Goal: Answer question/provide support: Share knowledge or assist other users

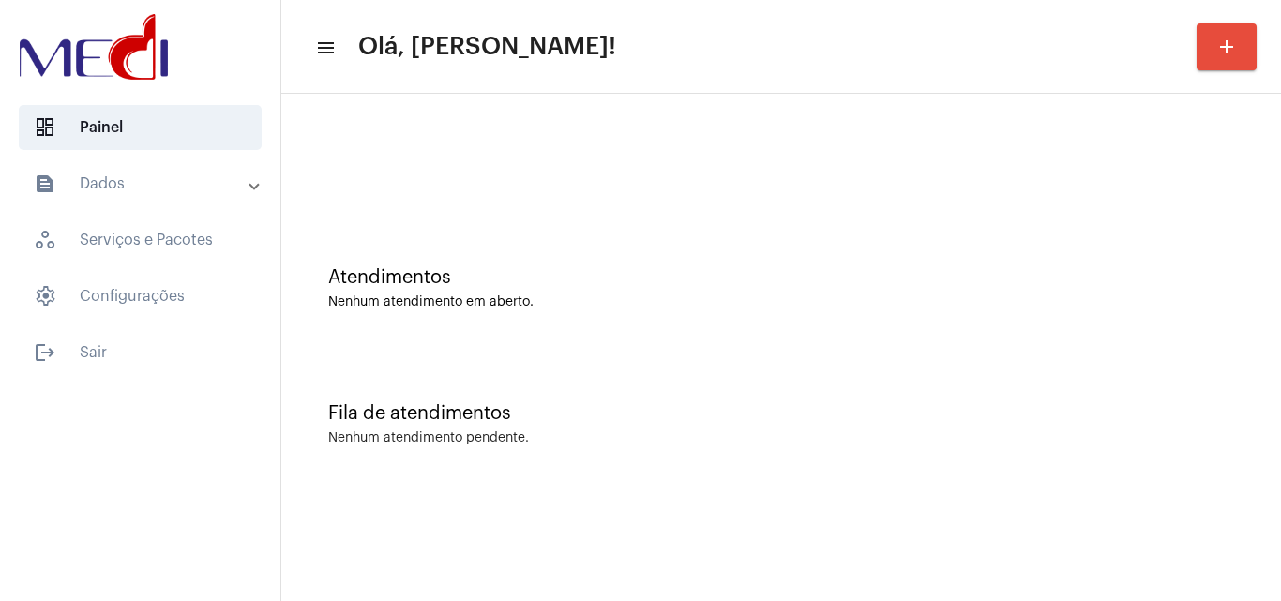
click at [1262, 282] on div "Atendimentos Nenhum atendimento em aberto." at bounding box center [781, 279] width 981 height 136
drag, startPoint x: 1271, startPoint y: 223, endPoint x: 1073, endPoint y: 345, distance: 232.4
click at [1259, 221] on div "Atendimentos Nenhum atendimento em aberto." at bounding box center [781, 279] width 981 height 136
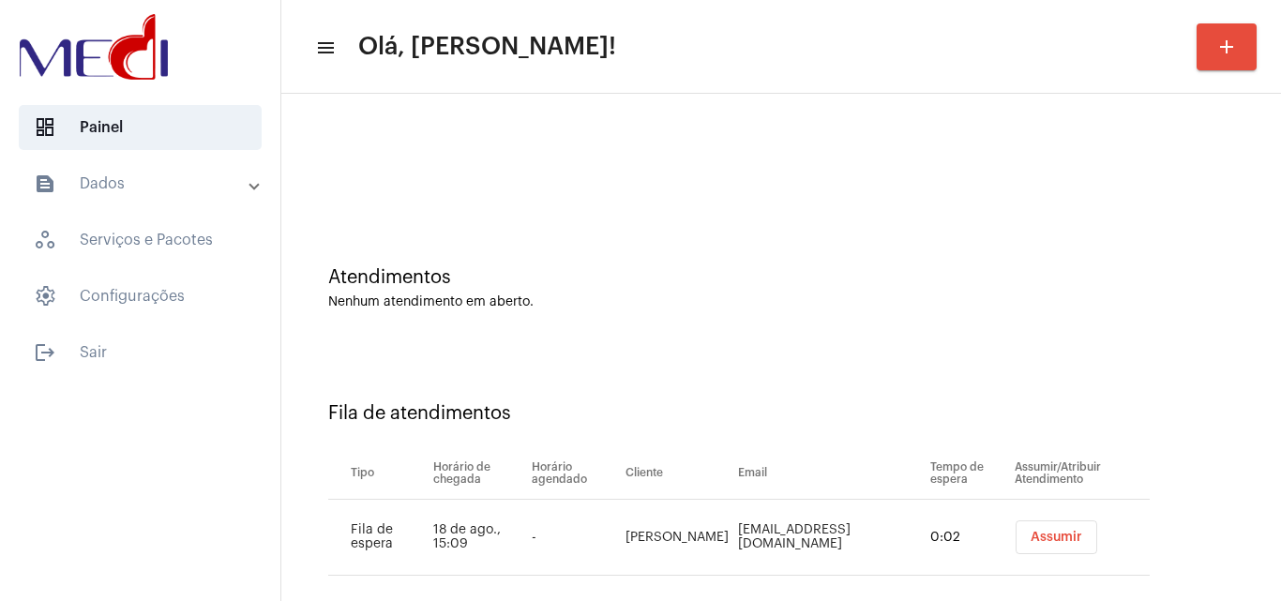
click at [1225, 324] on div "Atendimentos Nenhum atendimento em aberto." at bounding box center [781, 279] width 981 height 136
click at [1050, 525] on button "Assumir" at bounding box center [1057, 537] width 82 height 34
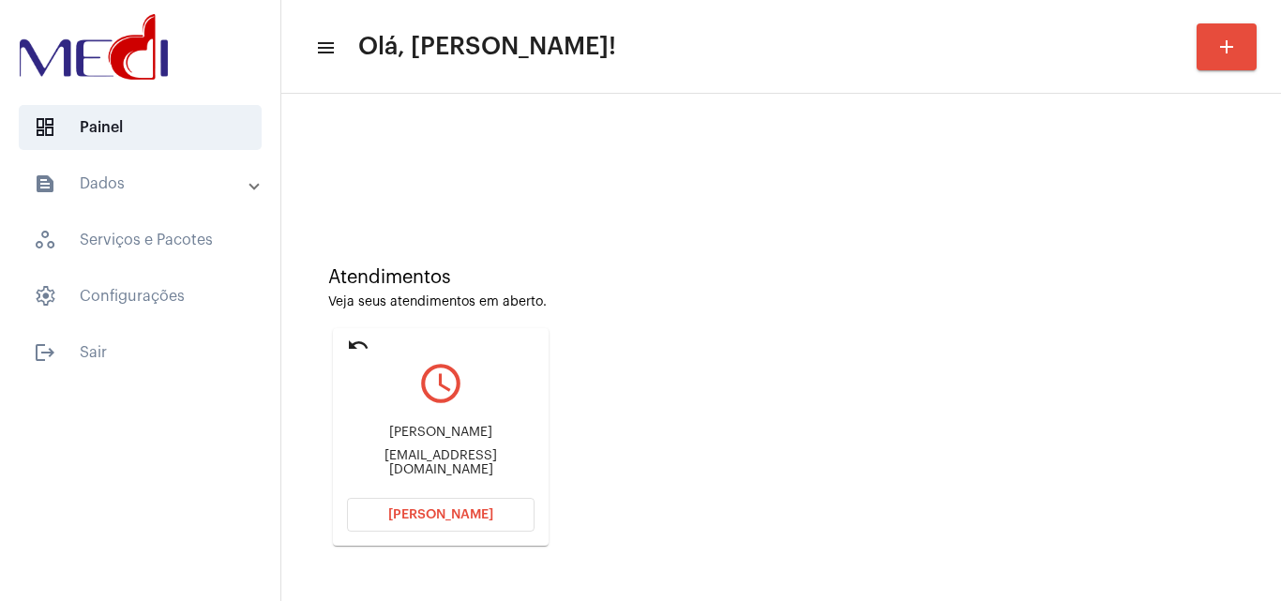
click at [1235, 380] on div "Atendimentos Veja seus atendimentos em aberto. undo query_builder Elízia Santos…" at bounding box center [781, 399] width 981 height 377
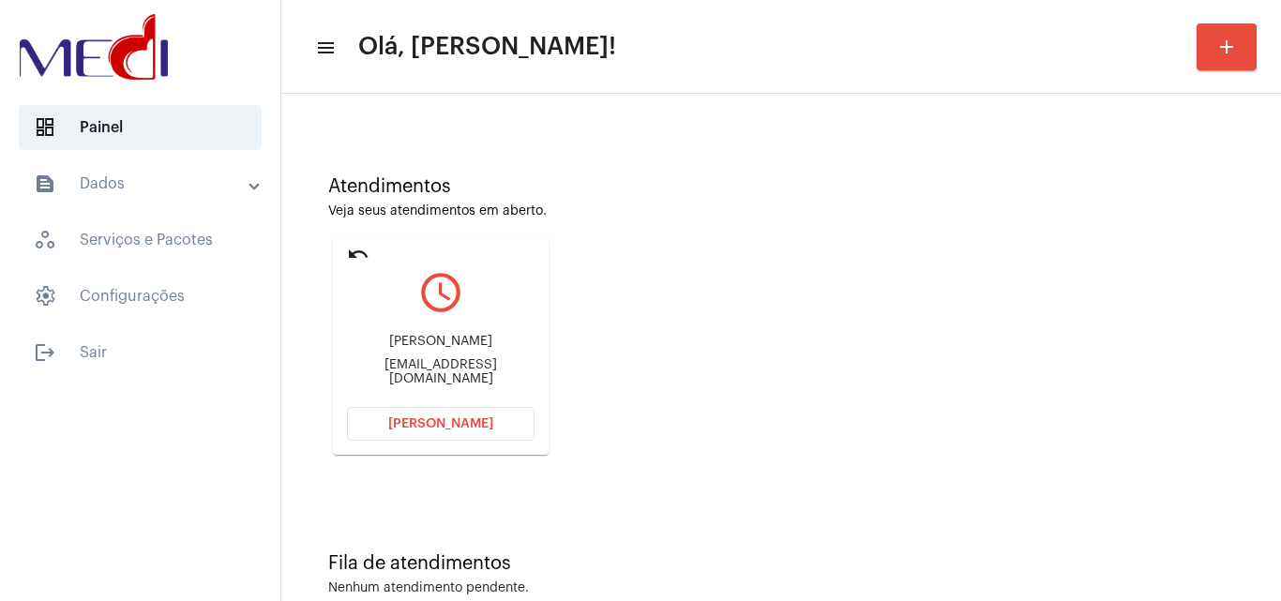
scroll to position [132, 0]
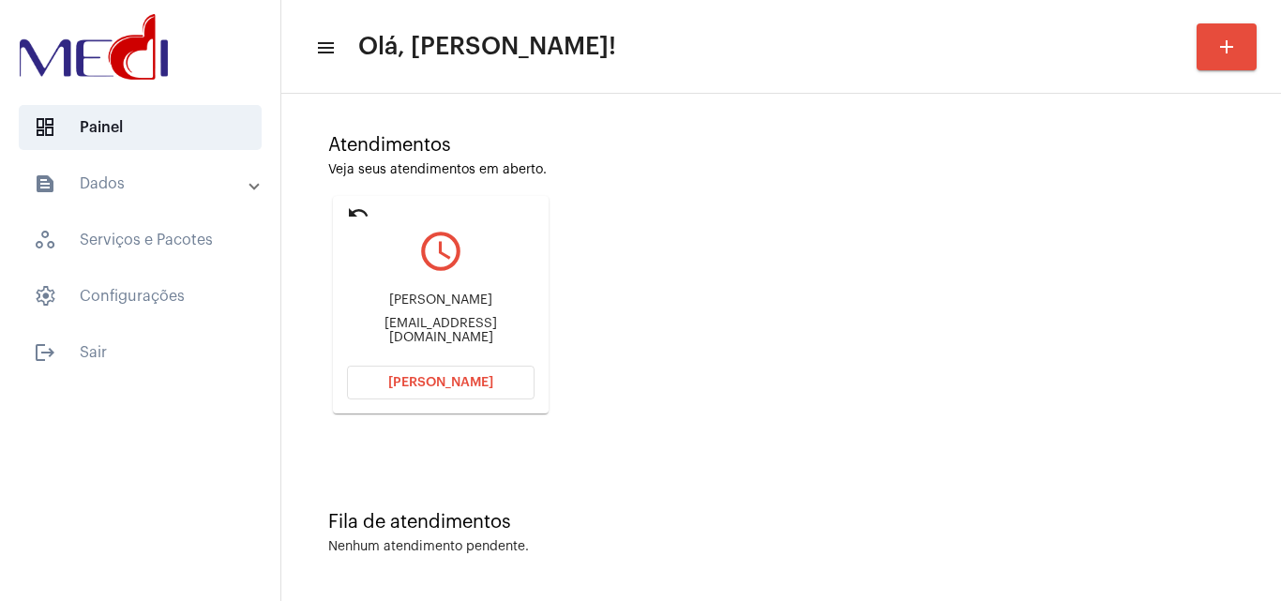
click at [476, 331] on div "amadaeliziasoares@gmail.com" at bounding box center [441, 331] width 188 height 28
copy mat-card-content "amadaeliziasoares@gmail.com Abrir Chamada"
click at [463, 385] on span "Abrir Chamada" at bounding box center [440, 382] width 105 height 13
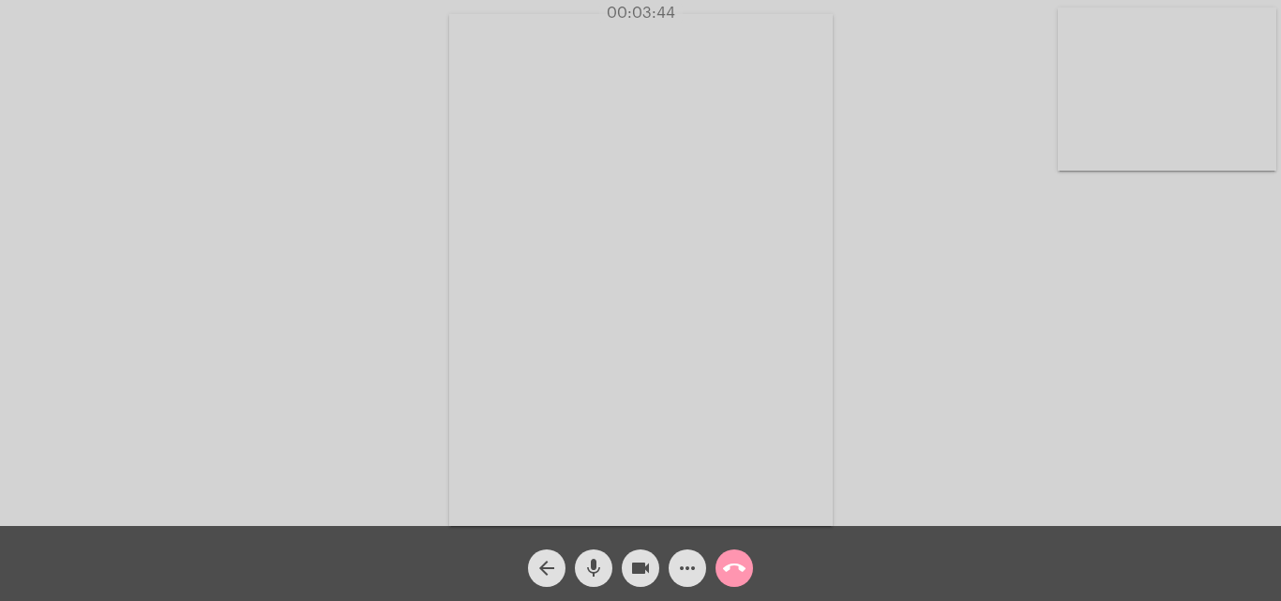
click at [725, 569] on mat-icon "call_end" at bounding box center [734, 568] width 23 height 23
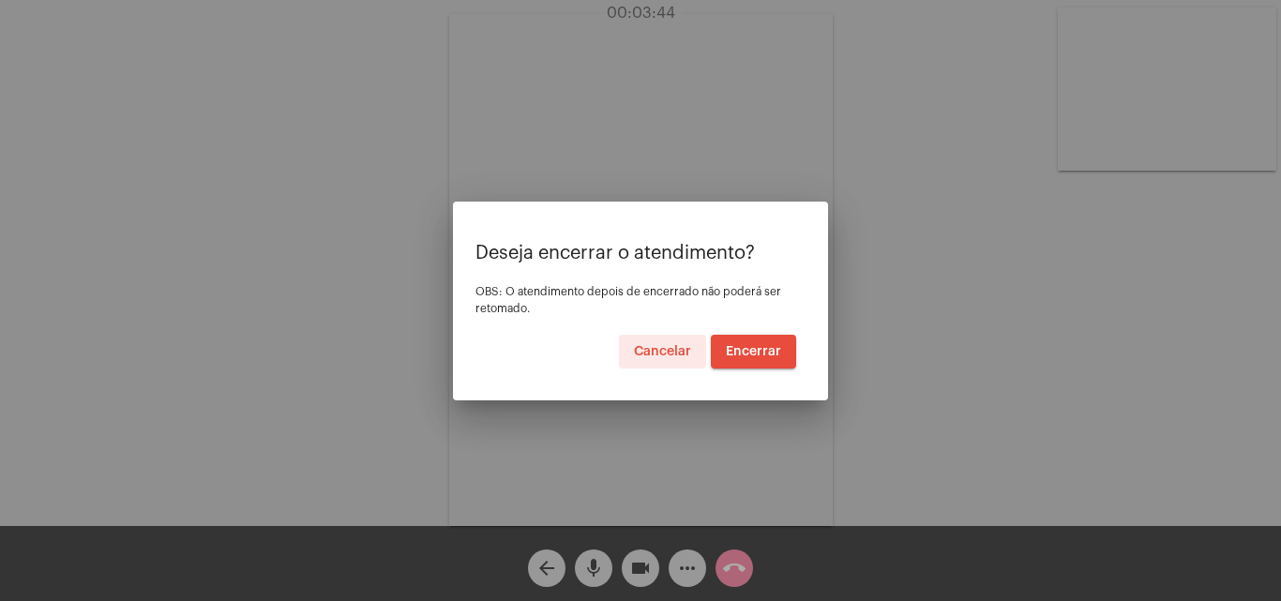
click at [758, 345] on span "Encerrar" at bounding box center [753, 351] width 55 height 13
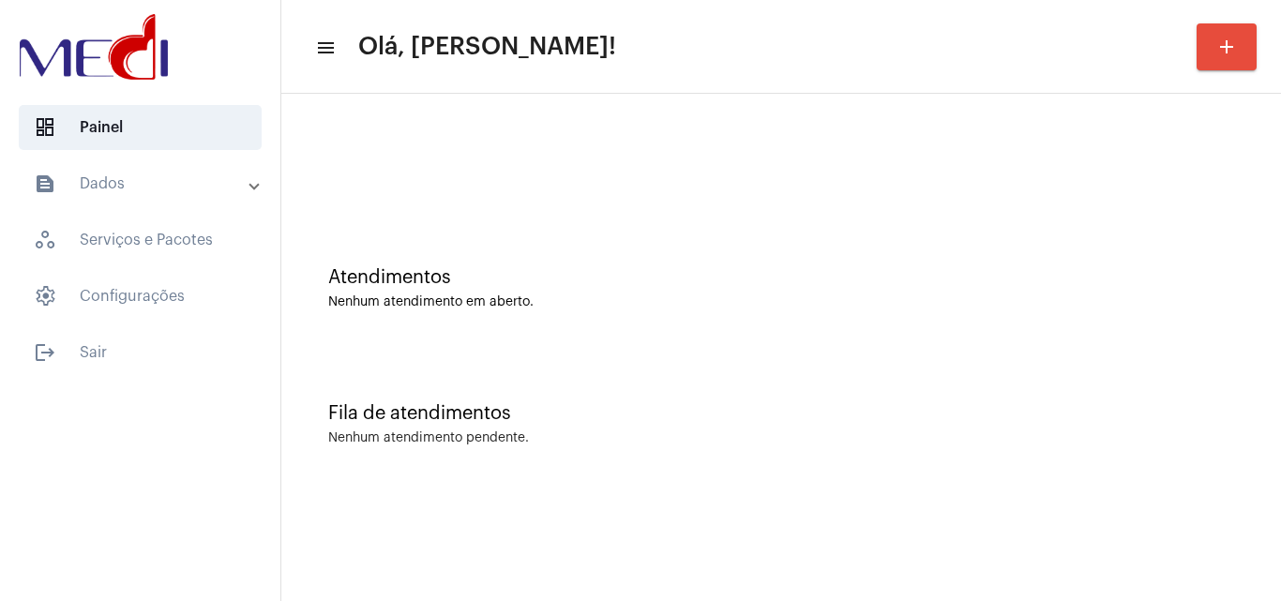
click at [1275, 350] on div "Atendimentos Nenhum atendimento em aberto. Fila de atendimentos Nenhum atendime…" at bounding box center [781, 293] width 1000 height 399
click at [1220, 335] on div "Atendimentos Nenhum atendimento em aberto." at bounding box center [781, 279] width 981 height 136
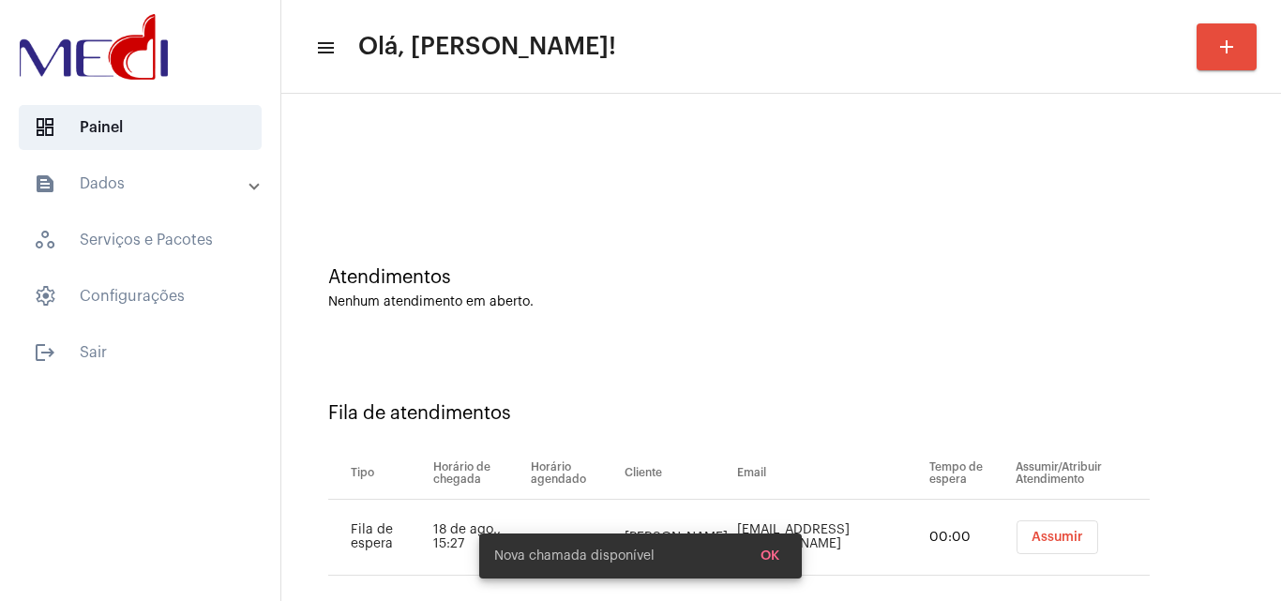
click at [1053, 532] on span "Assumir" at bounding box center [1058, 537] width 52 height 13
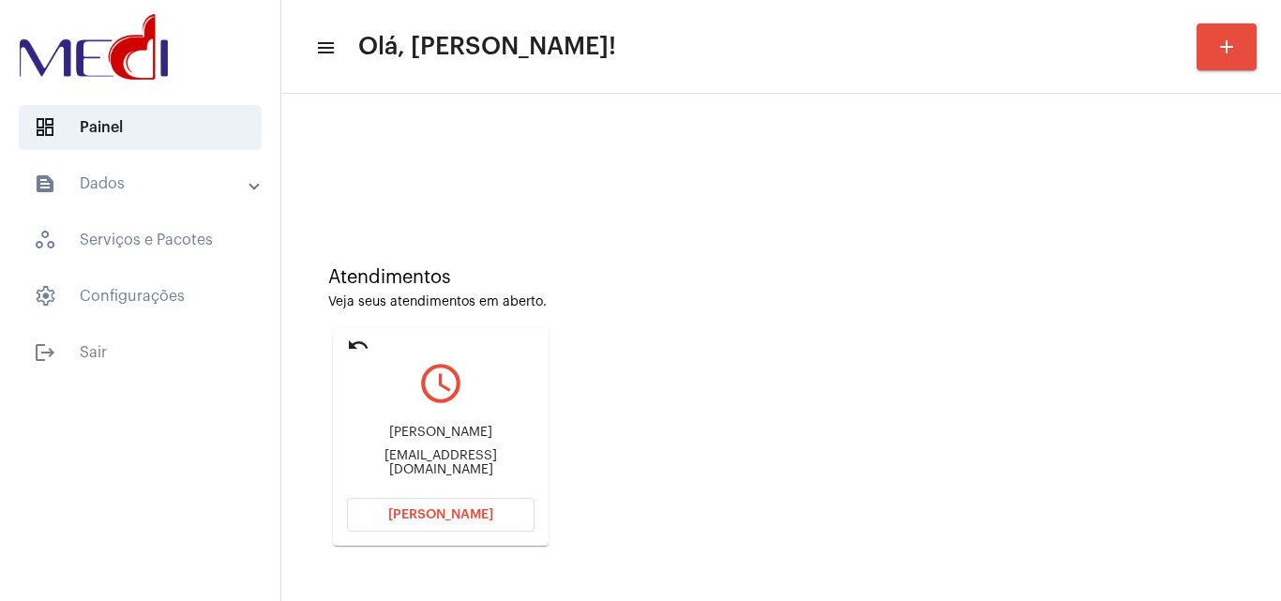
click at [453, 461] on div "g.delboni@yahoo.com.br" at bounding box center [441, 463] width 188 height 28
copy mat-card-content "g.delboni@yahoo.com.br Abrir Chamada"
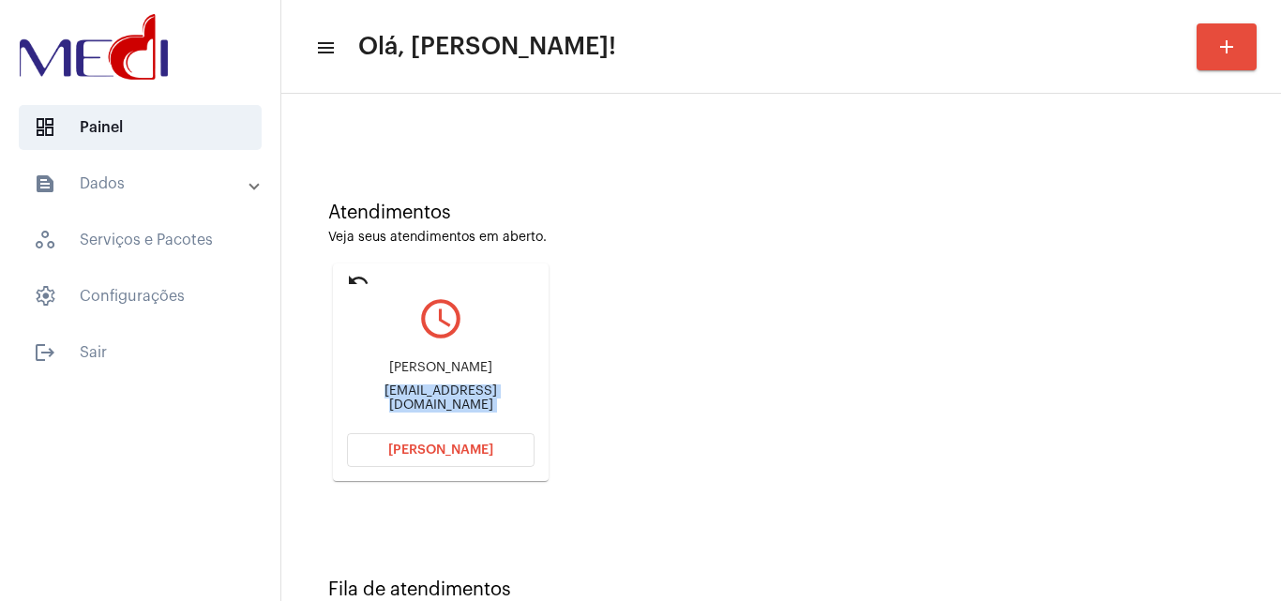
scroll to position [132, 0]
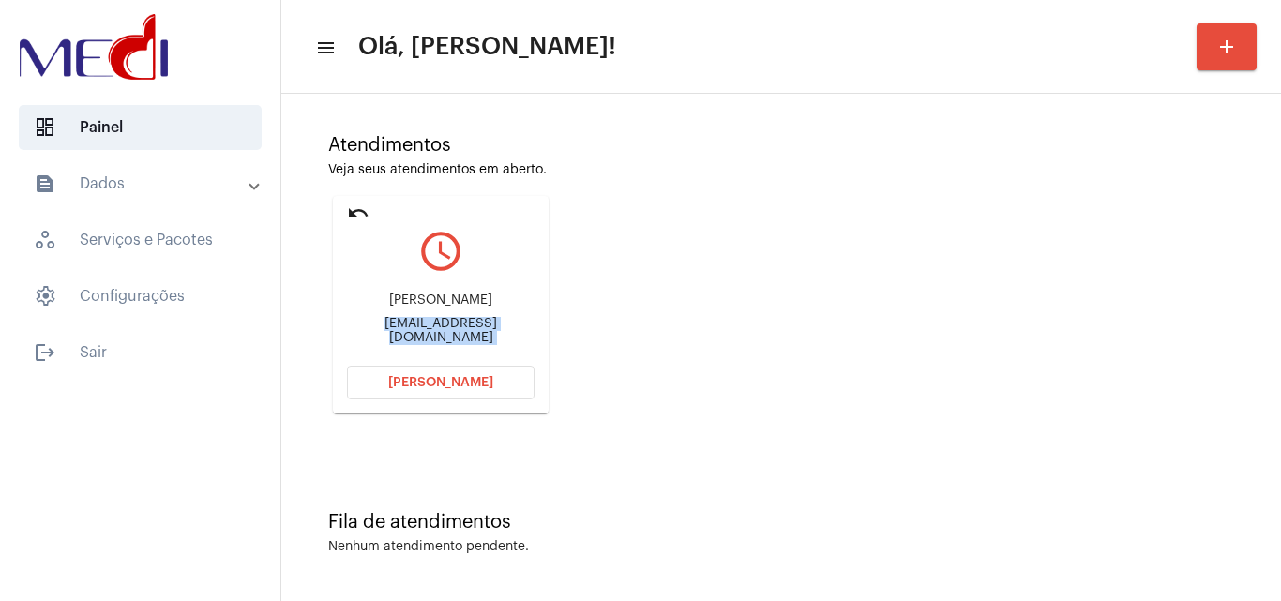
click at [430, 386] on span "Abrir Chamada" at bounding box center [440, 382] width 105 height 13
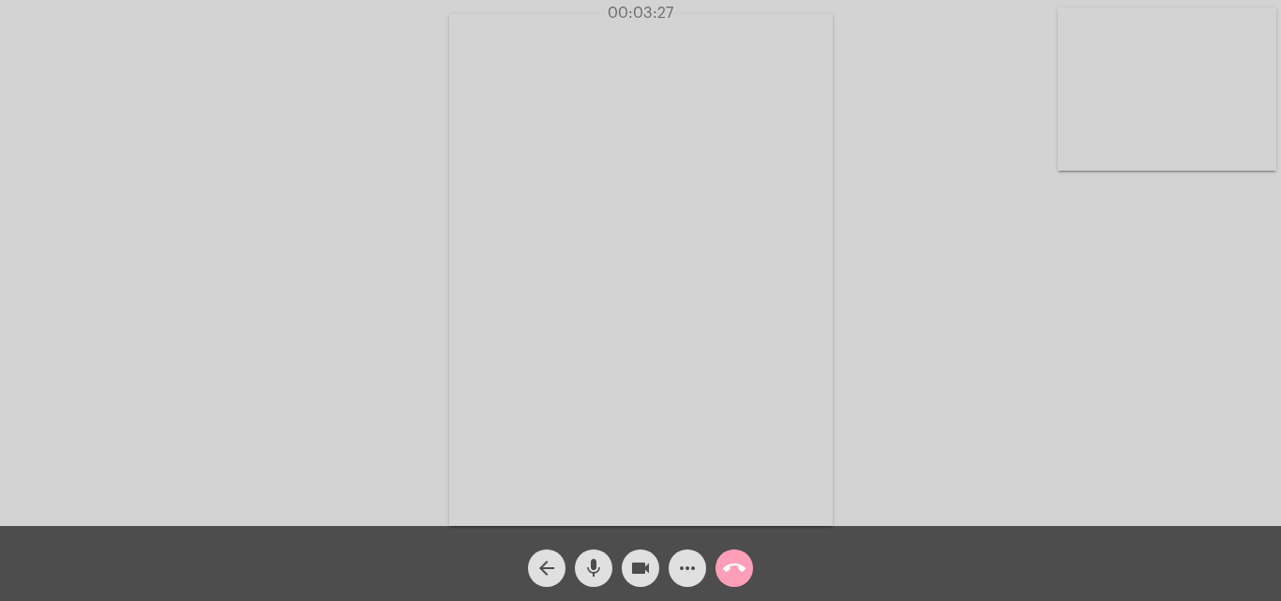
click at [735, 573] on mat-icon "call_end" at bounding box center [734, 568] width 23 height 23
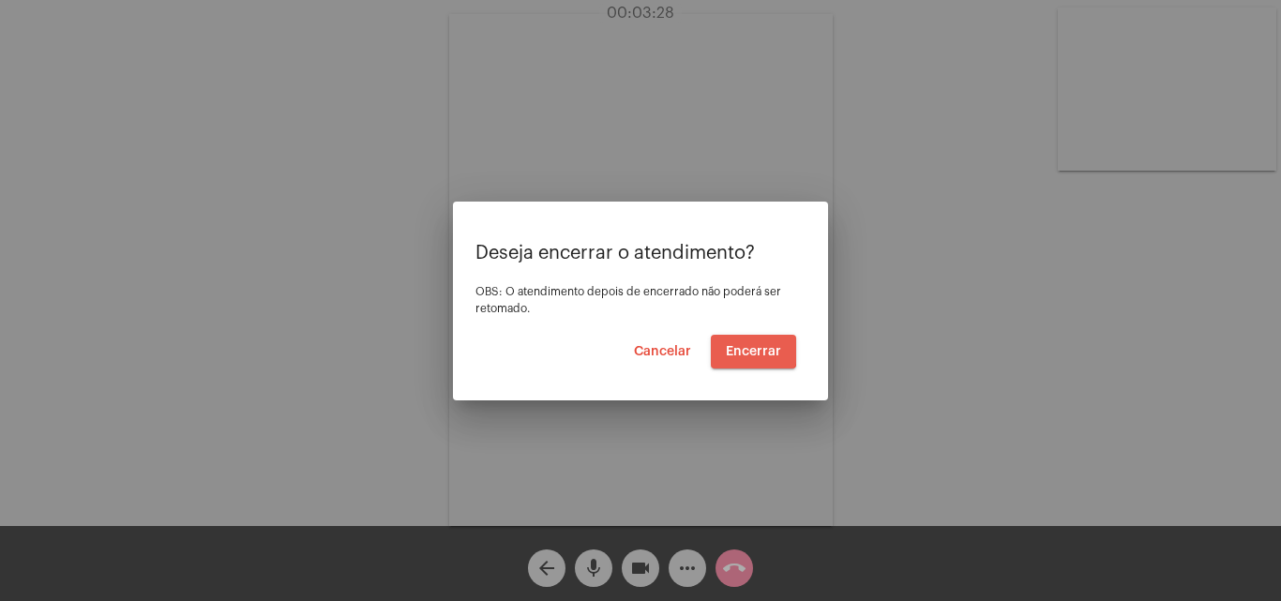
click at [747, 341] on button "Encerrar" at bounding box center [753, 352] width 85 height 34
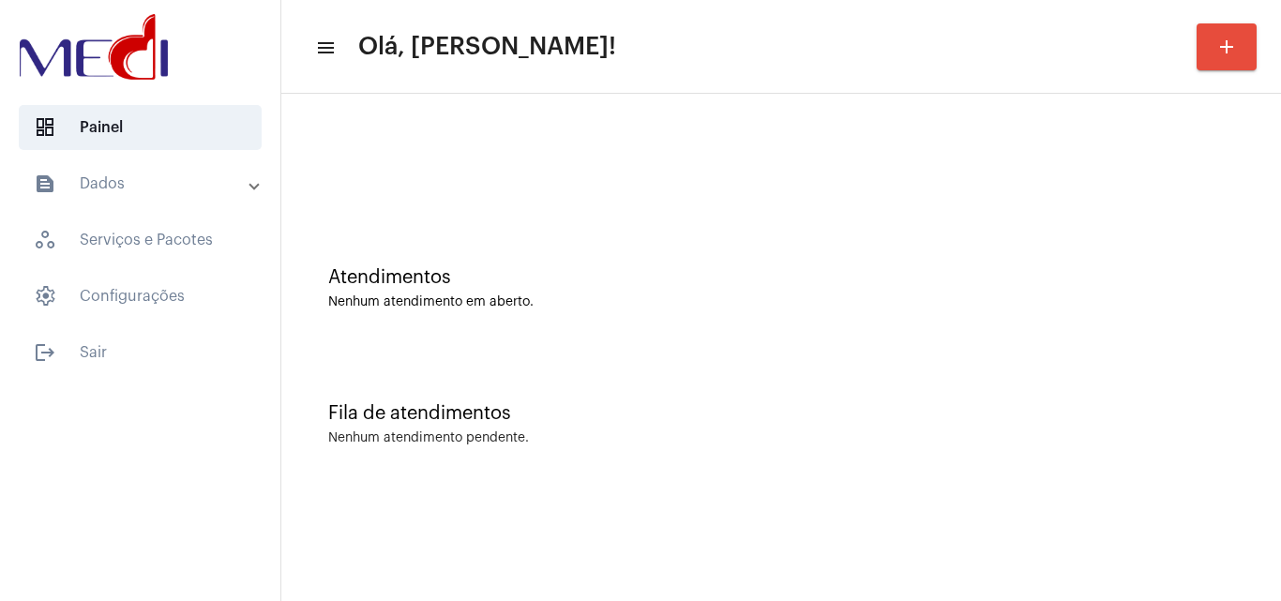
click at [1229, 415] on div "Fila de atendimentos" at bounding box center [781, 413] width 906 height 21
click at [1251, 435] on div "Fila de atendimentos Nenhum atendimento pendente." at bounding box center [781, 415] width 981 height 136
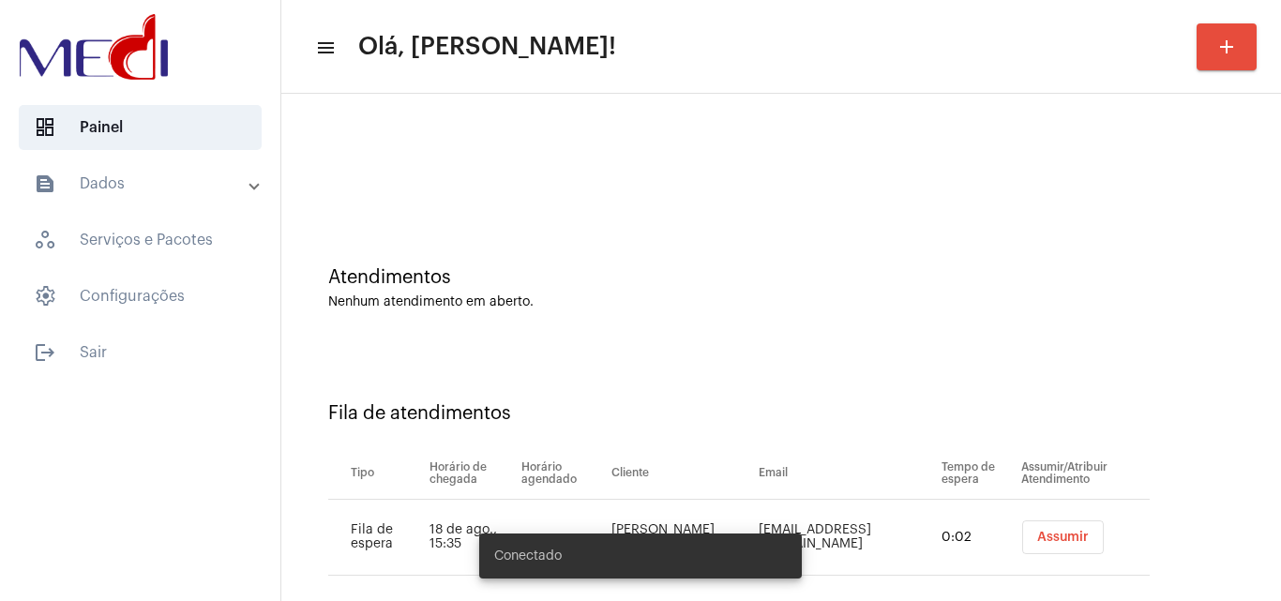
scroll to position [25, 0]
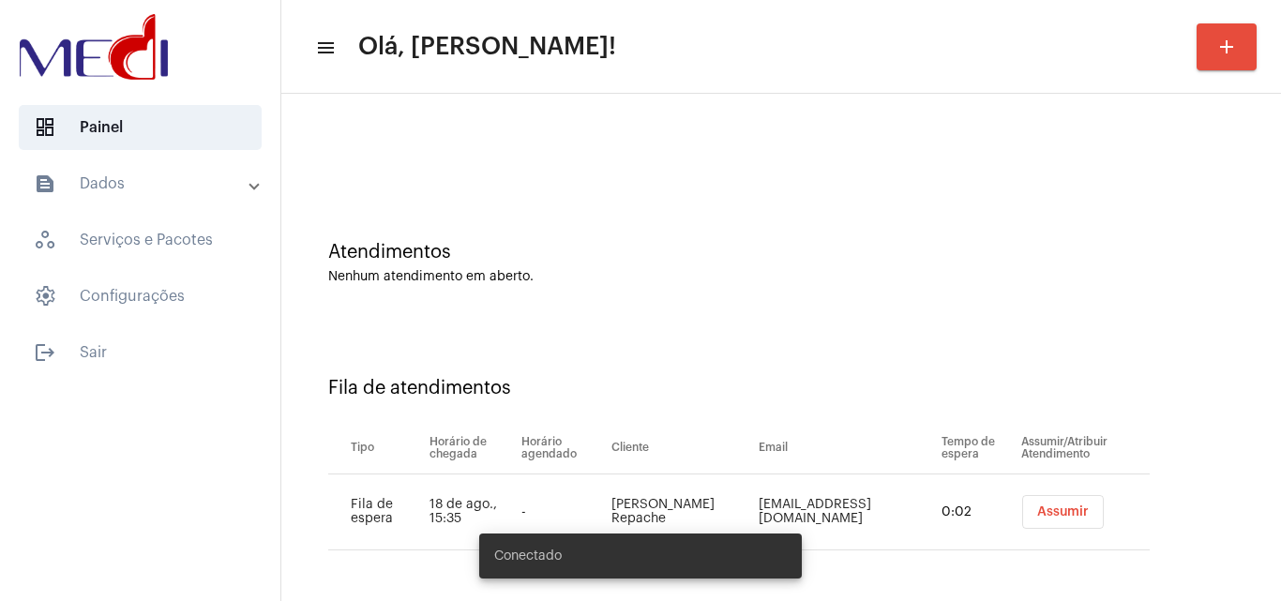
click at [1048, 514] on span "Assumir" at bounding box center [1063, 511] width 52 height 13
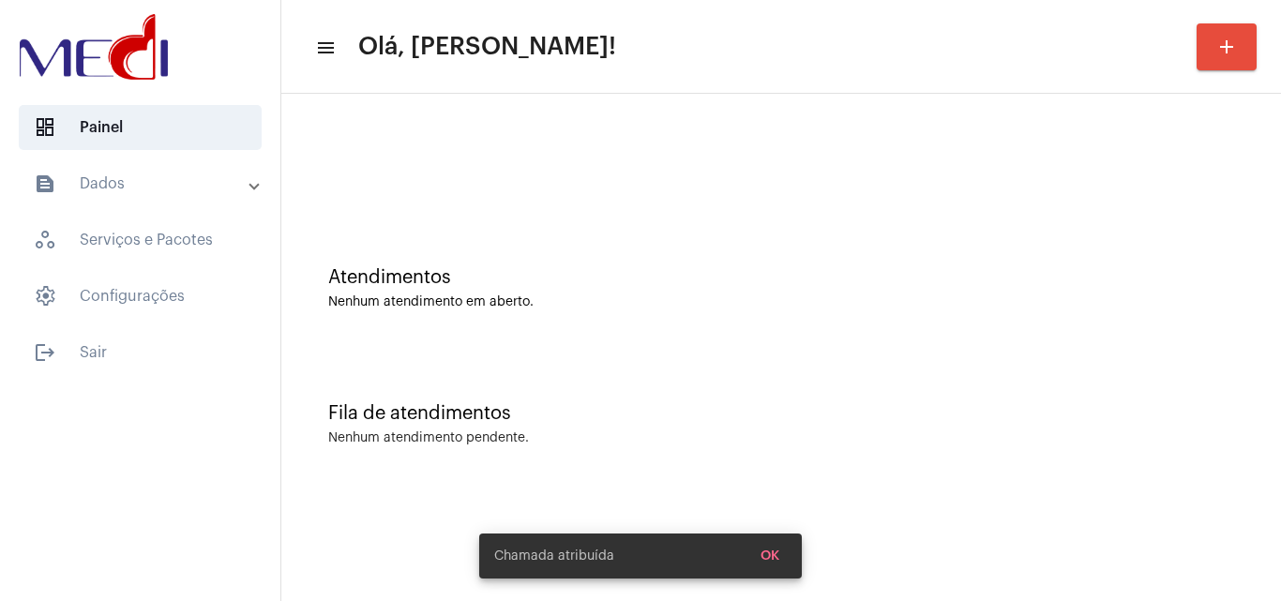
scroll to position [0, 0]
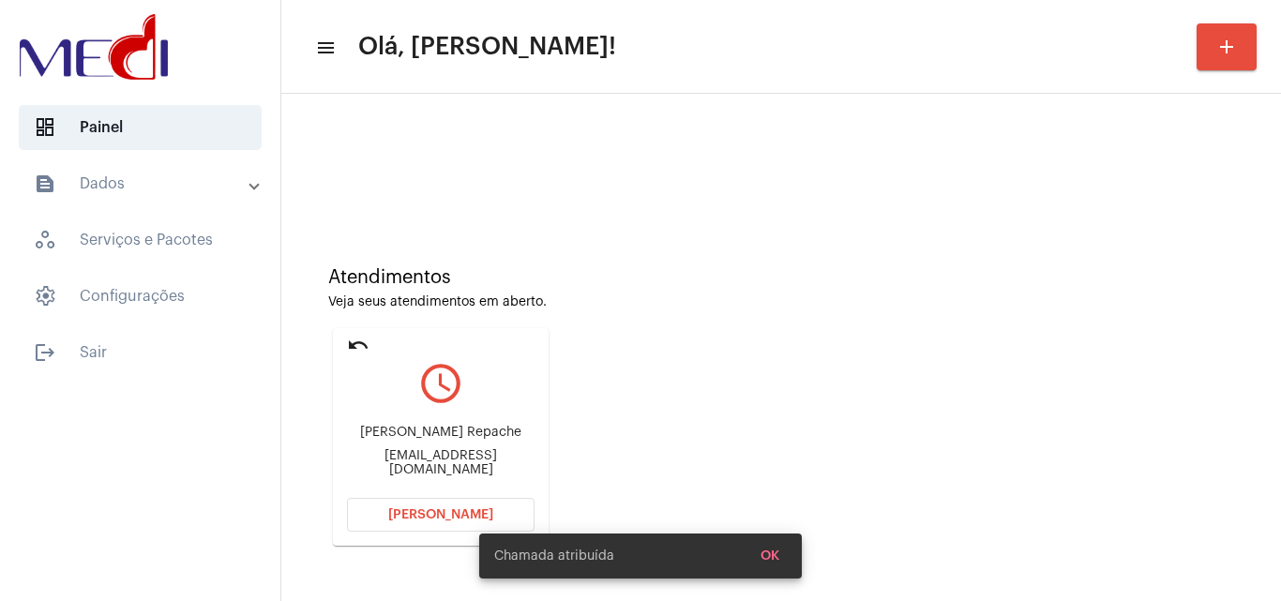
click at [410, 455] on div "Luciana Andretto Repache luarepache@gmail.com" at bounding box center [441, 451] width 188 height 84
copy mat-card-content "luarepache@gmail.com Abrir Chamada"
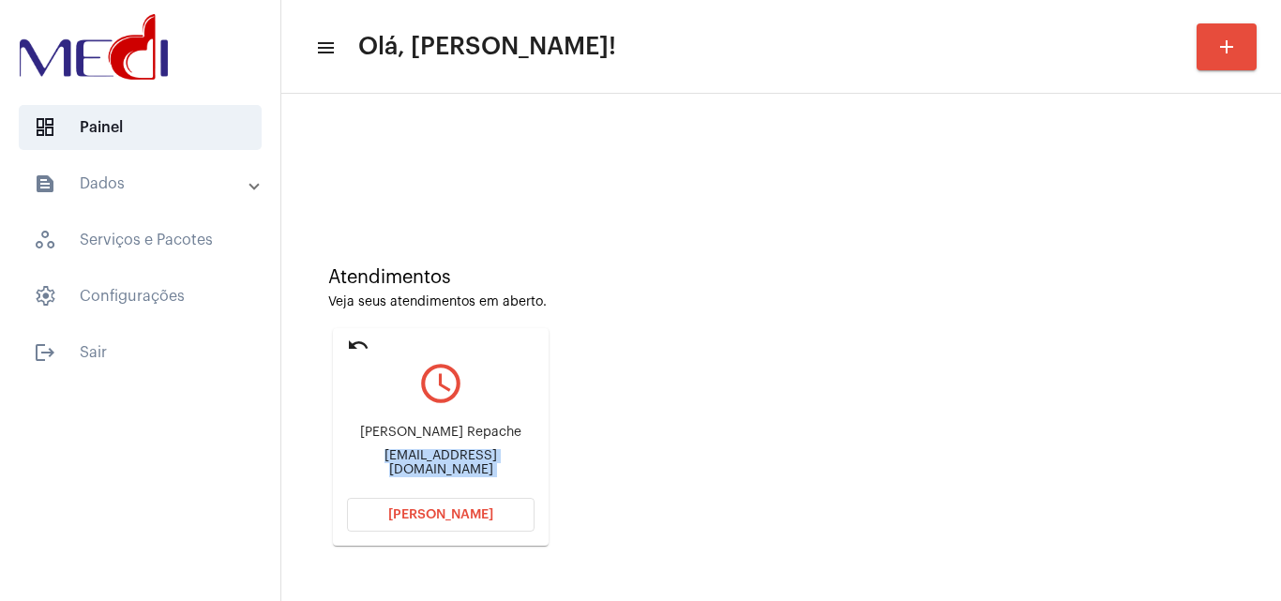
click at [453, 509] on span "Abrir Chamada" at bounding box center [440, 514] width 105 height 13
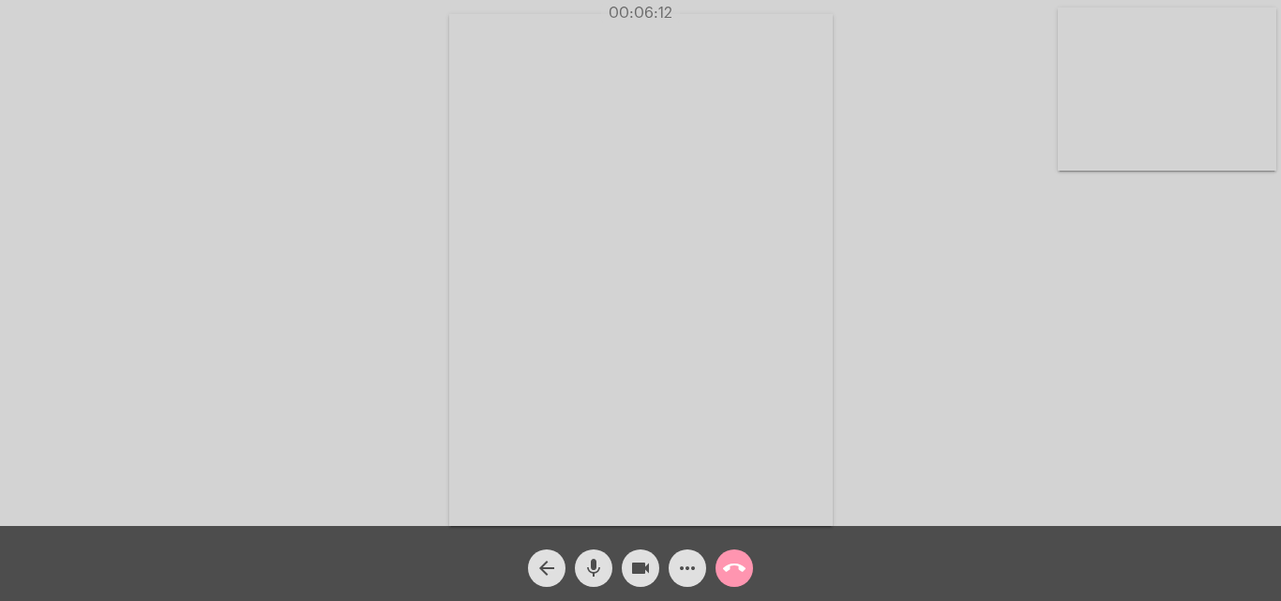
click at [726, 562] on mat-icon "call_end" at bounding box center [734, 568] width 23 height 23
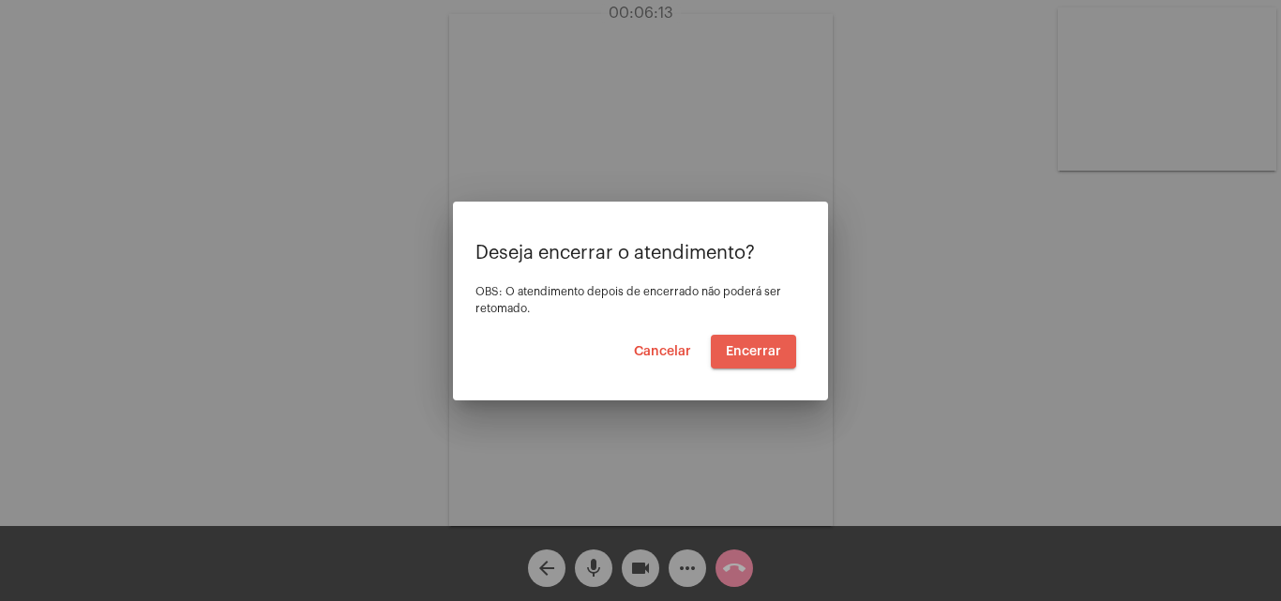
click at [767, 361] on button "Encerrar" at bounding box center [753, 352] width 85 height 34
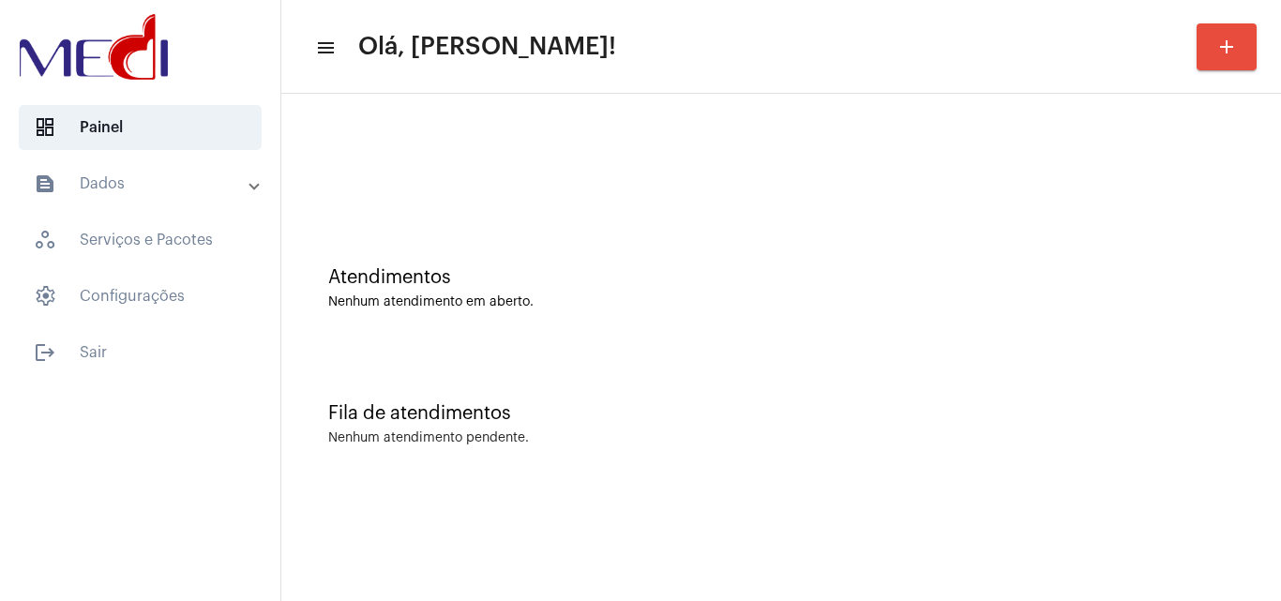
click at [1251, 351] on div "Fila de atendimentos Nenhum atendimento pendente." at bounding box center [781, 415] width 981 height 136
click at [1251, 318] on div "Atendimentos Nenhum atendimento em aberto." at bounding box center [781, 279] width 981 height 136
drag, startPoint x: 1244, startPoint y: 1, endPoint x: 742, endPoint y: 218, distance: 546.5
click at [742, 218] on div "Atendimentos Nenhum atendimento em aberto." at bounding box center [781, 279] width 981 height 136
click at [1227, 56] on mat-icon "add" at bounding box center [1226, 47] width 23 height 23
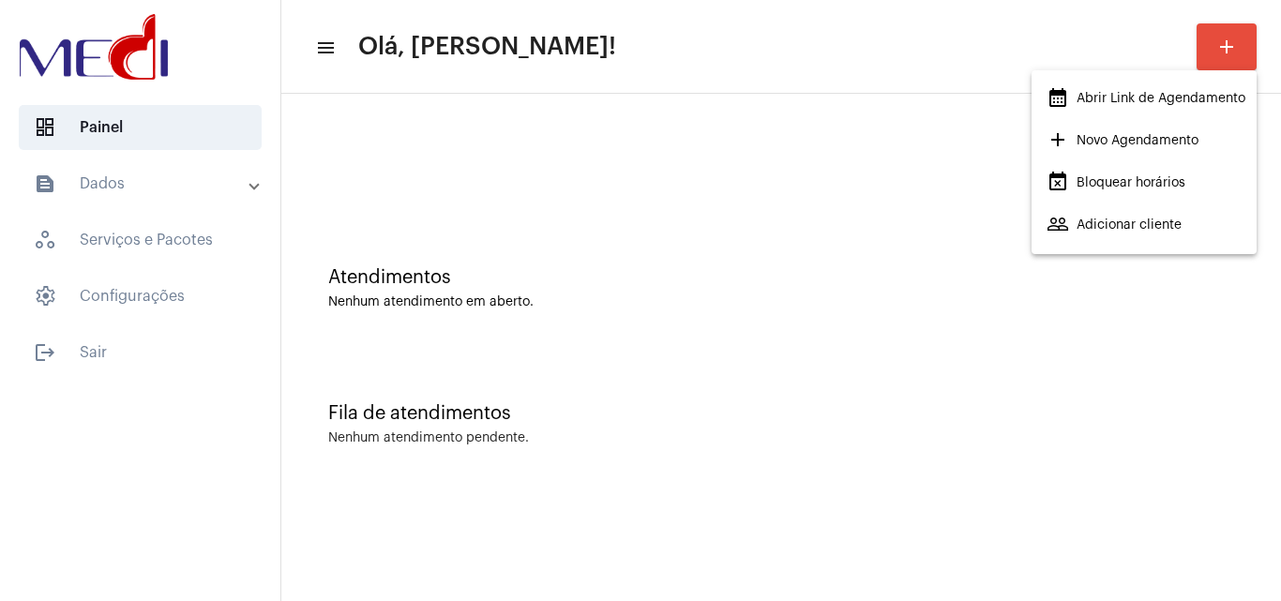
click at [1196, 111] on span "calendar_month_outlined Abrir Link de Agendamento" at bounding box center [1146, 99] width 199 height 34
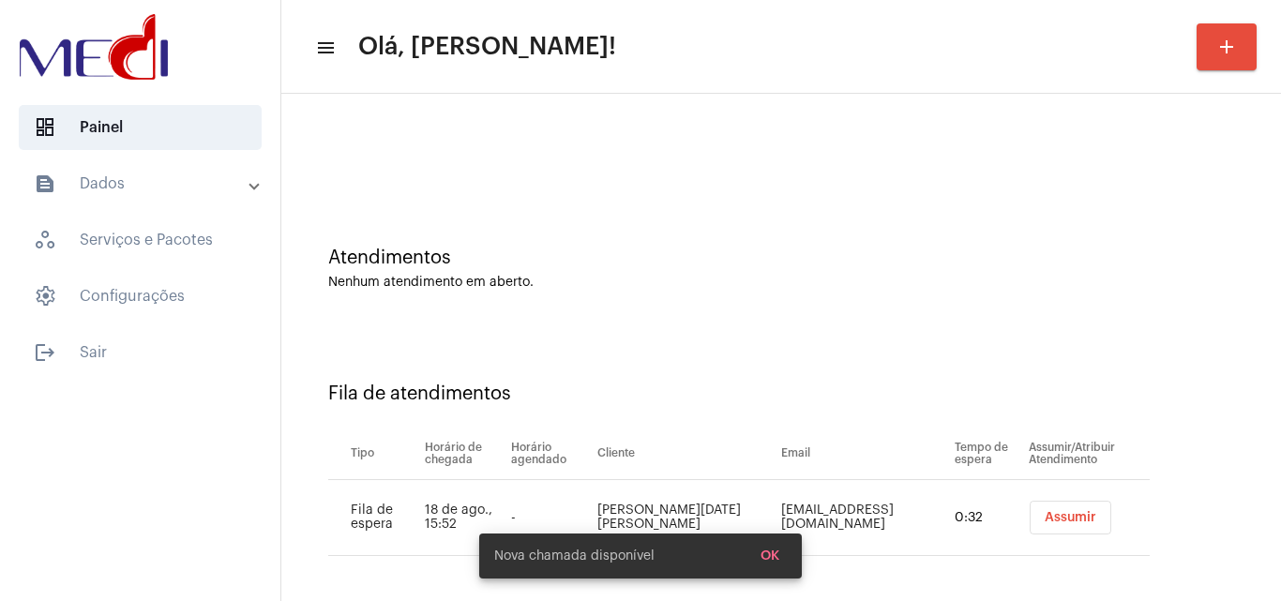
scroll to position [25, 0]
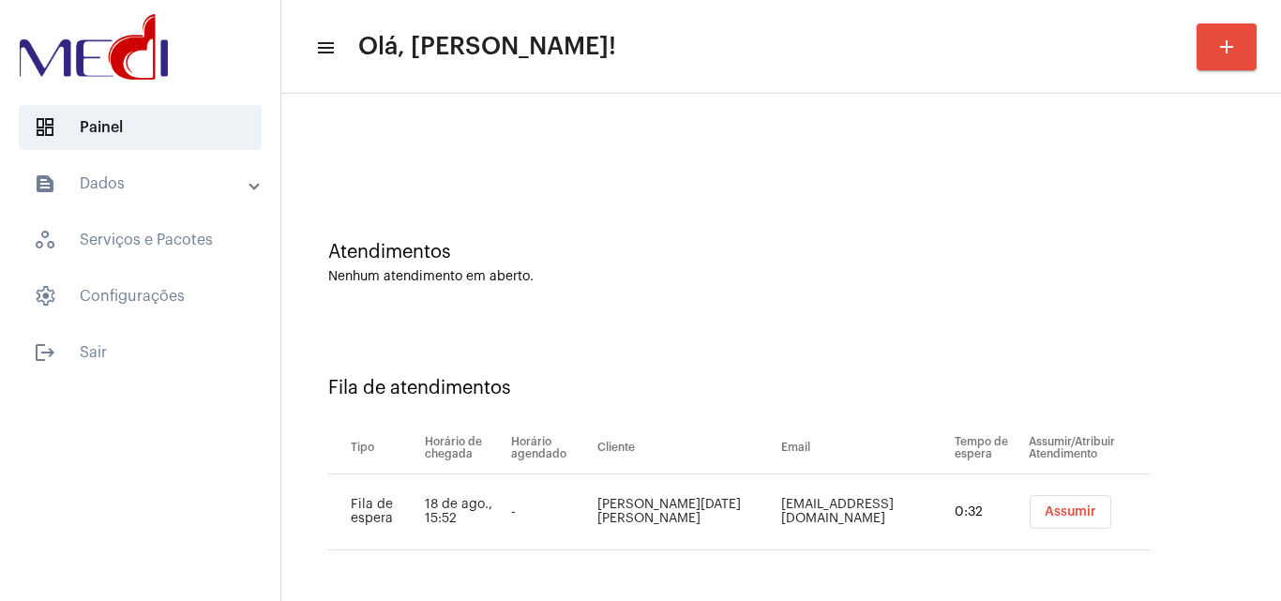
click at [1046, 517] on span "Assumir" at bounding box center [1071, 511] width 52 height 13
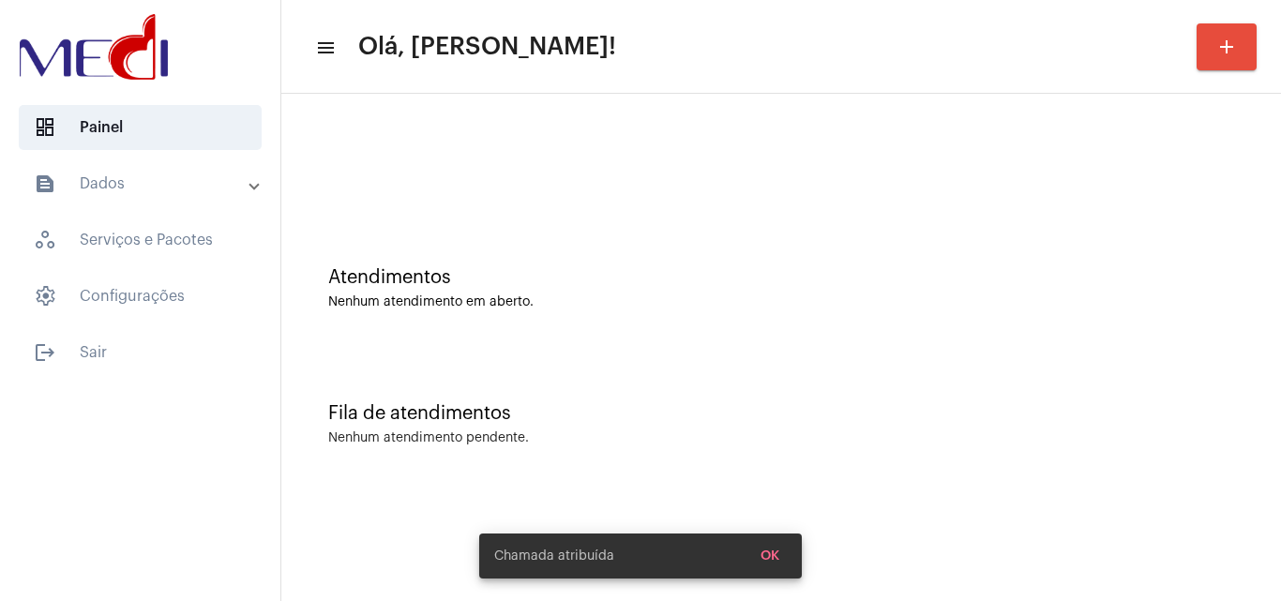
scroll to position [0, 0]
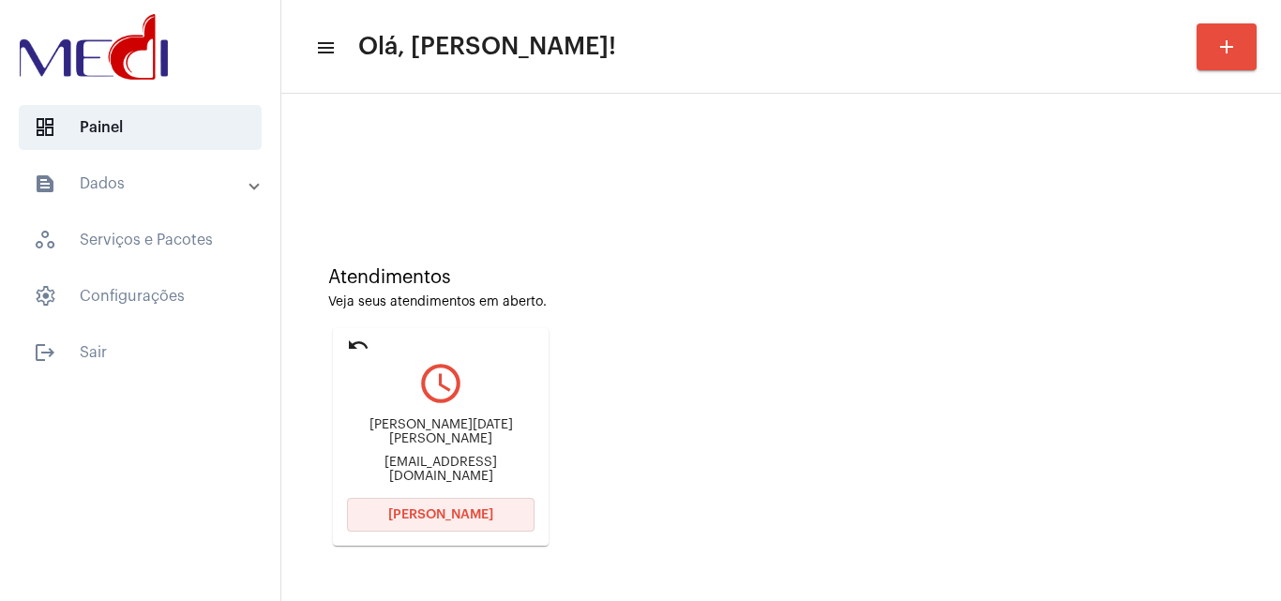
click at [456, 513] on span "Abrir Chamada" at bounding box center [440, 514] width 105 height 13
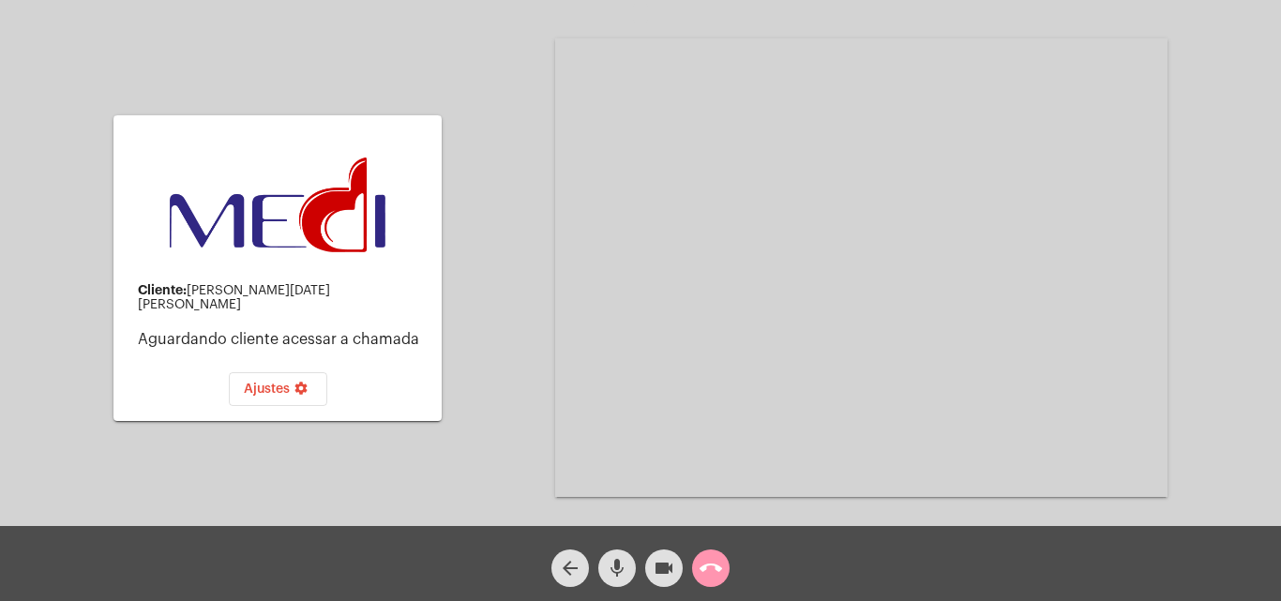
click at [717, 567] on mat-icon "call_end" at bounding box center [711, 568] width 23 height 23
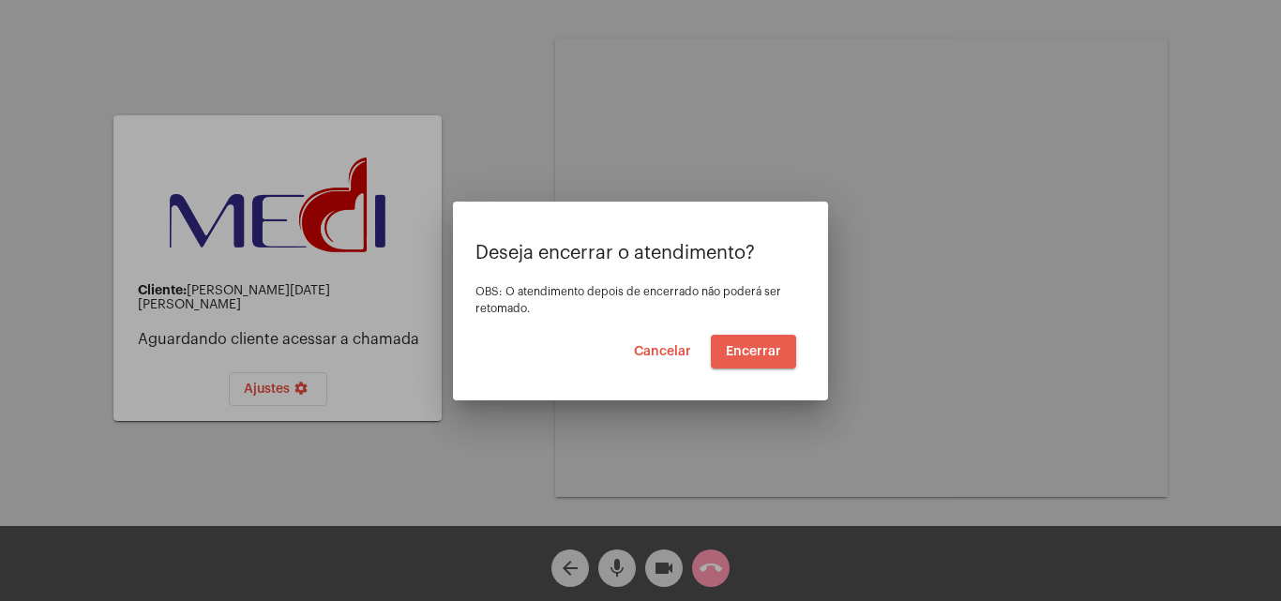
click at [751, 346] on span "Encerrar" at bounding box center [753, 351] width 55 height 13
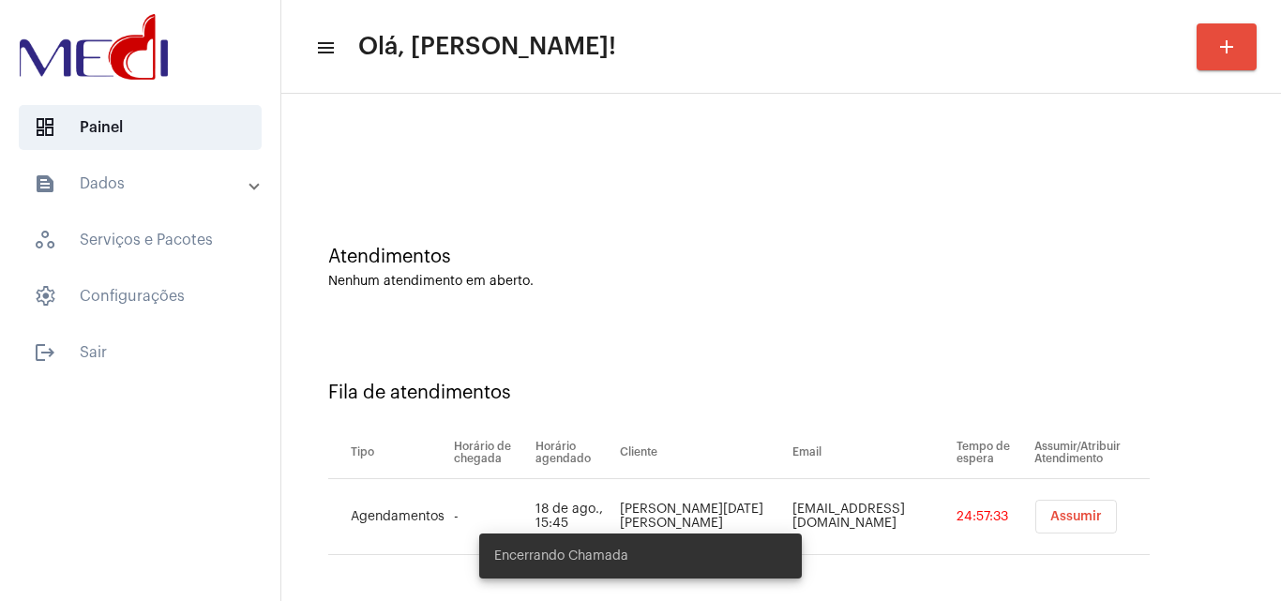
scroll to position [25, 0]
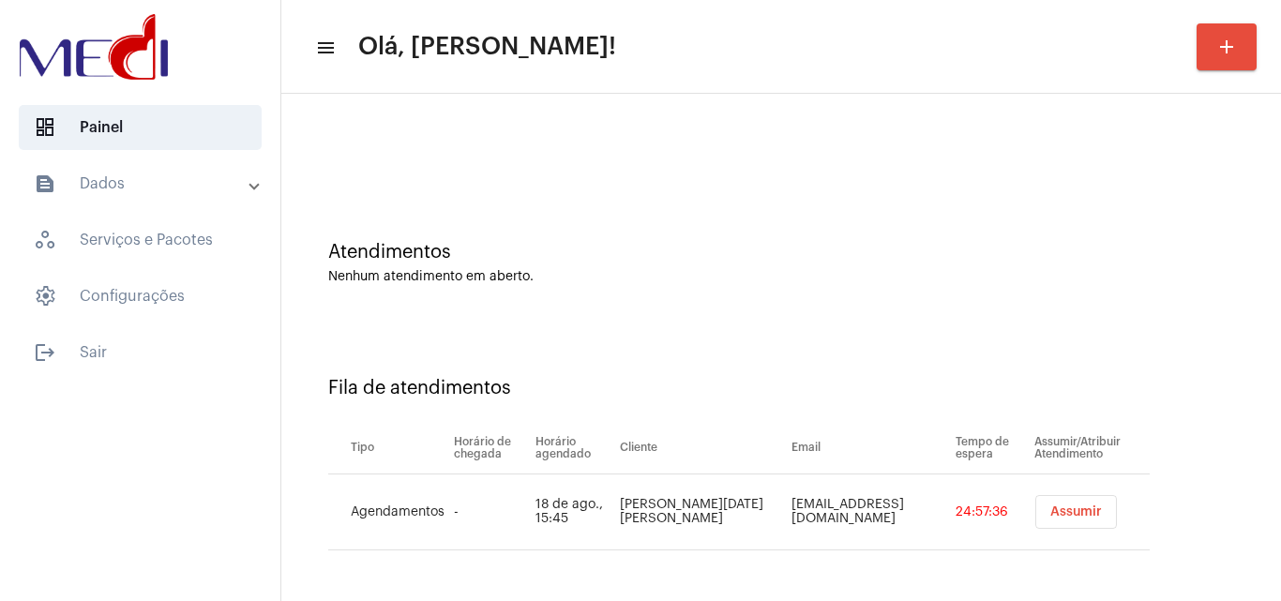
click at [1065, 509] on span "Assumir" at bounding box center [1076, 511] width 52 height 13
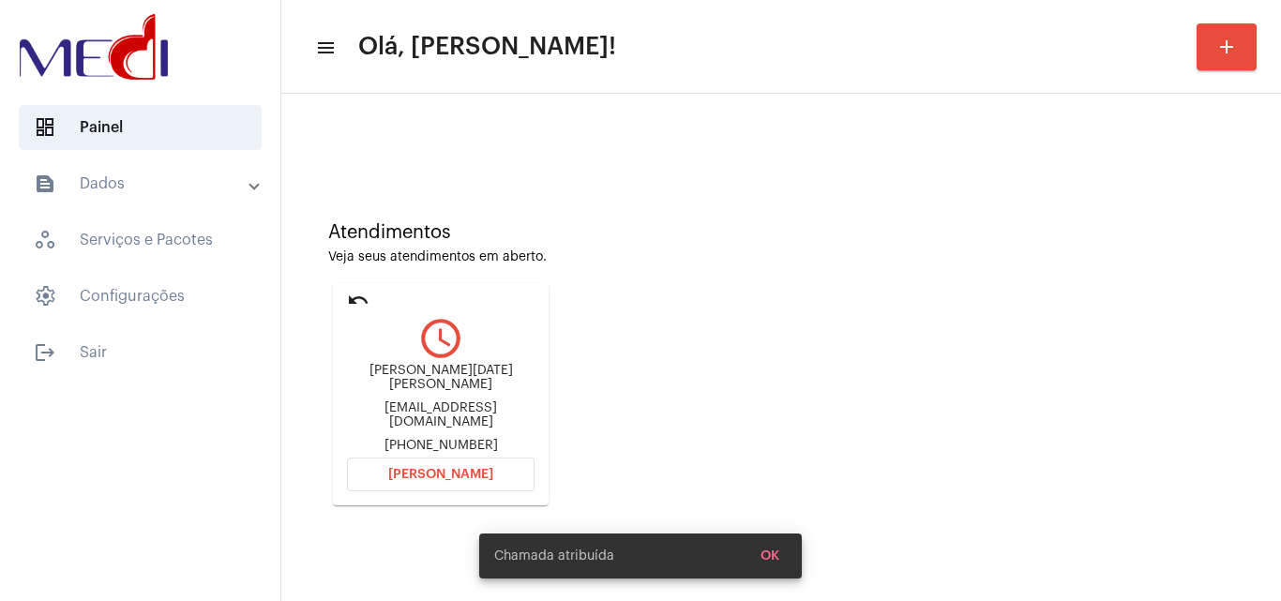
scroll to position [132, 0]
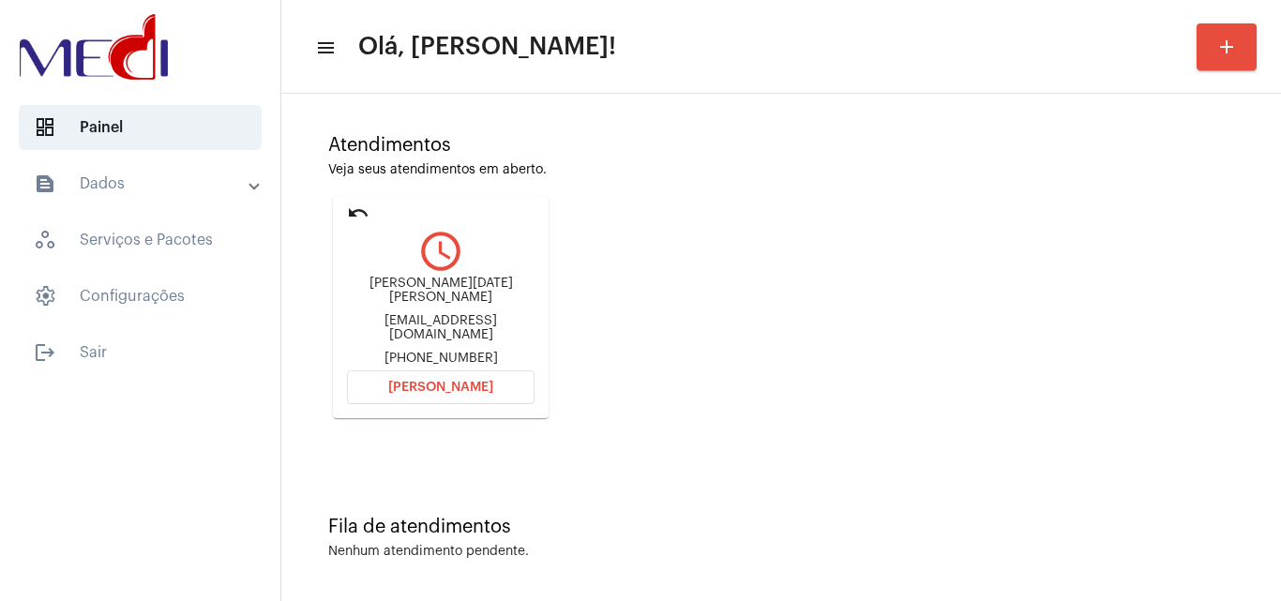
click at [487, 372] on button "Abrir Chamada" at bounding box center [441, 387] width 188 height 34
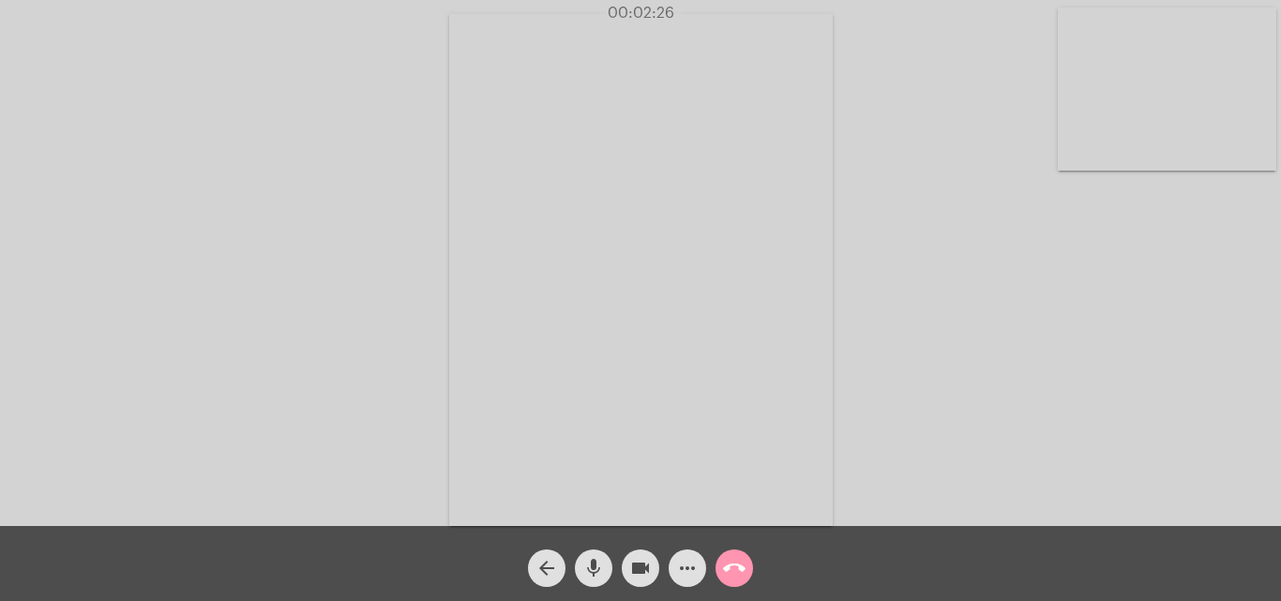
click at [739, 567] on mat-icon "call_end" at bounding box center [734, 568] width 23 height 23
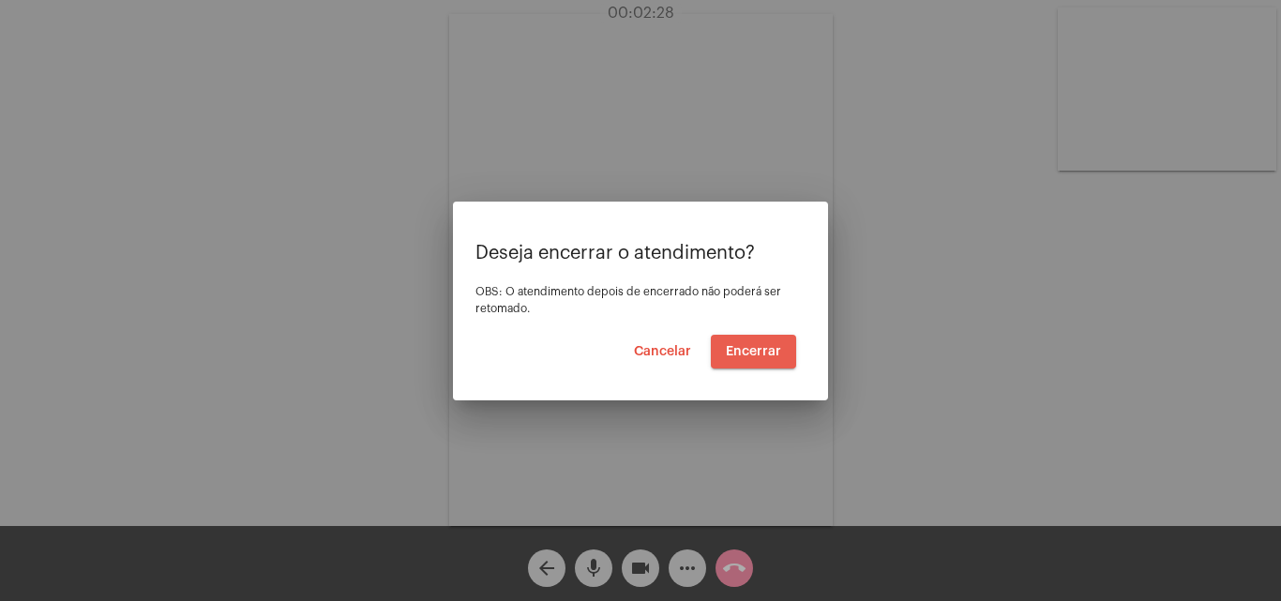
click at [762, 349] on span "Encerrar" at bounding box center [753, 351] width 55 height 13
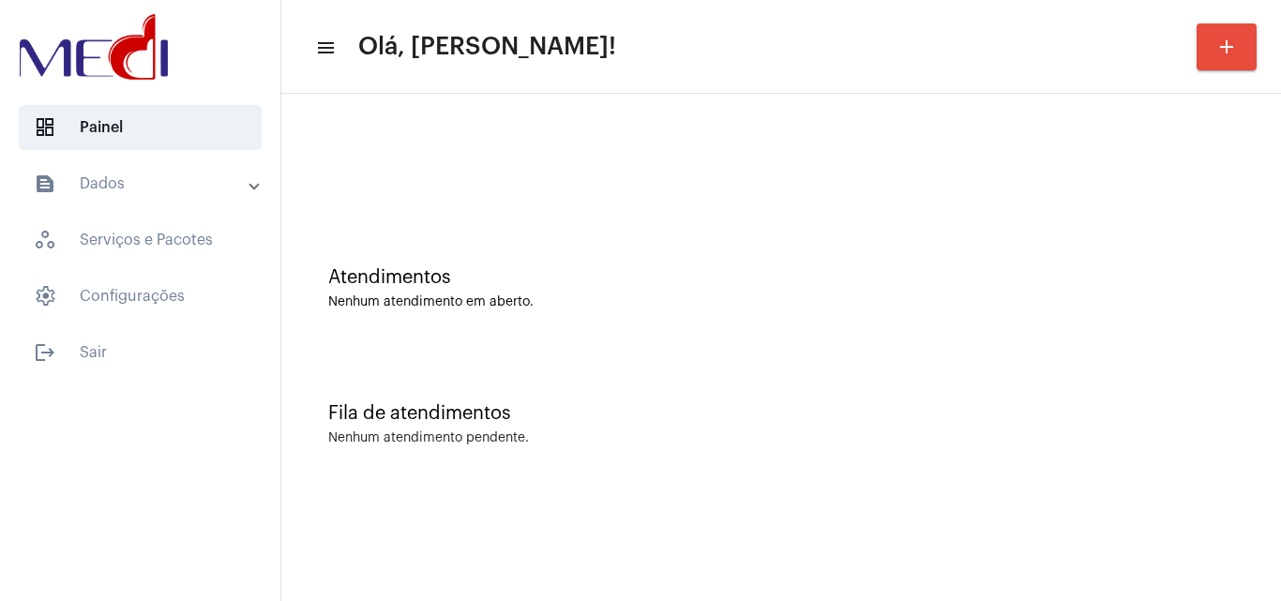
click at [1245, 382] on div "Fila de atendimentos Nenhum atendimento pendente." at bounding box center [781, 415] width 981 height 136
click at [1199, 174] on div at bounding box center [781, 157] width 981 height 108
click at [1256, 412] on div "Fila de atendimentos Nenhum atendimento pendente." at bounding box center [781, 415] width 981 height 136
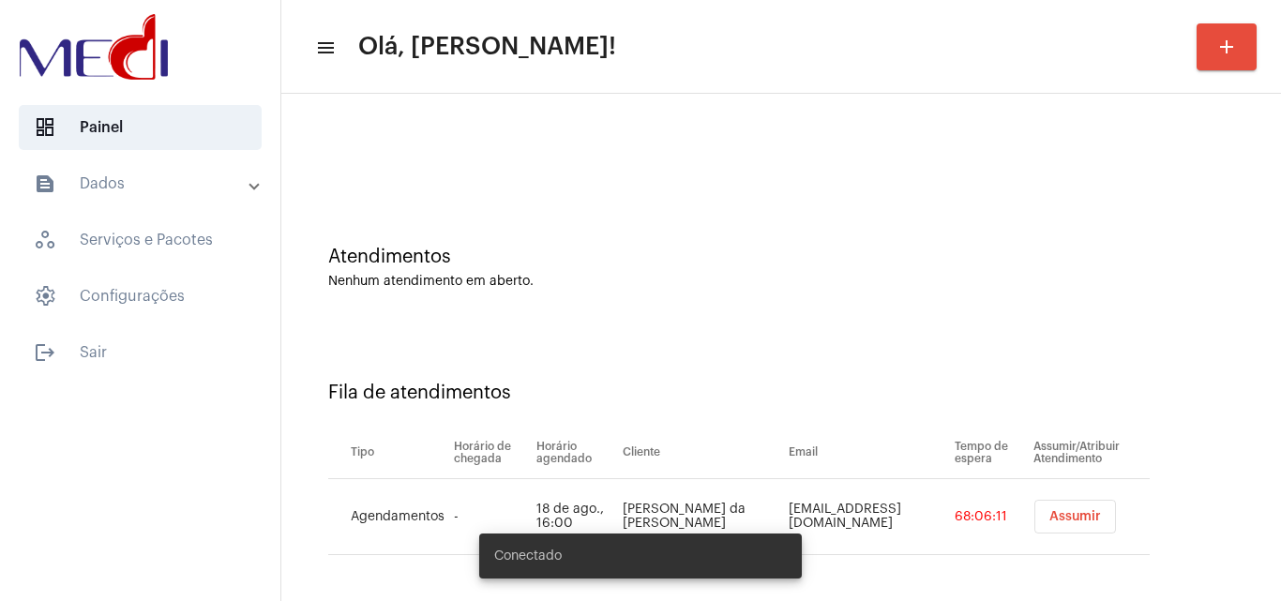
scroll to position [25, 0]
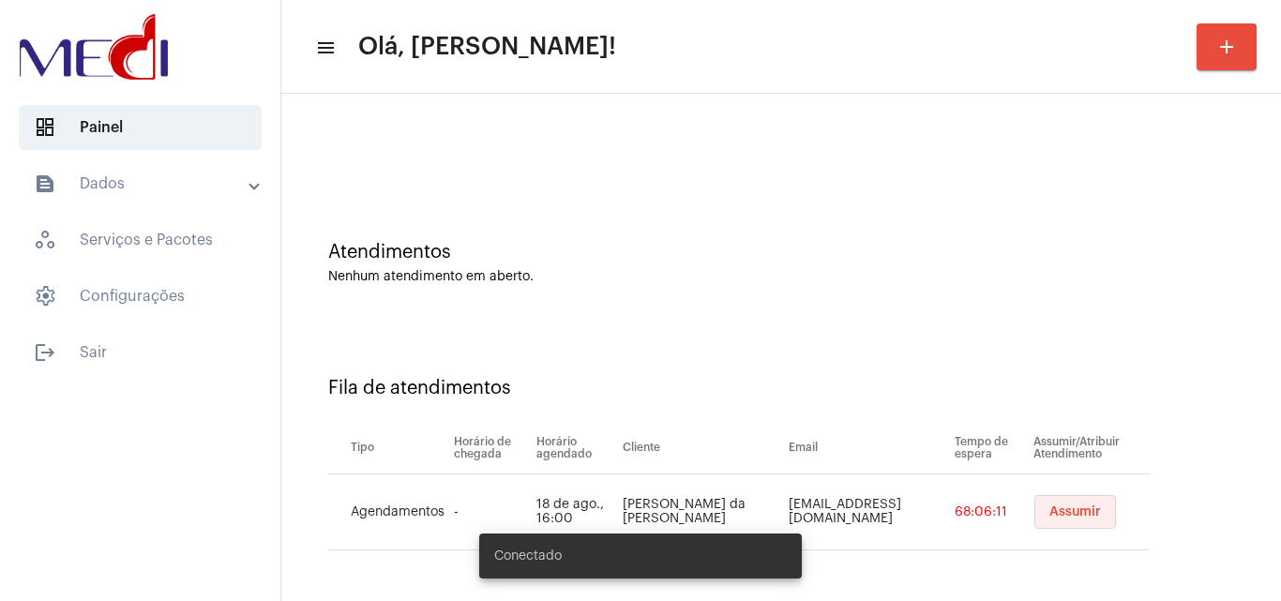
click at [1065, 512] on span "Assumir" at bounding box center [1075, 511] width 52 height 13
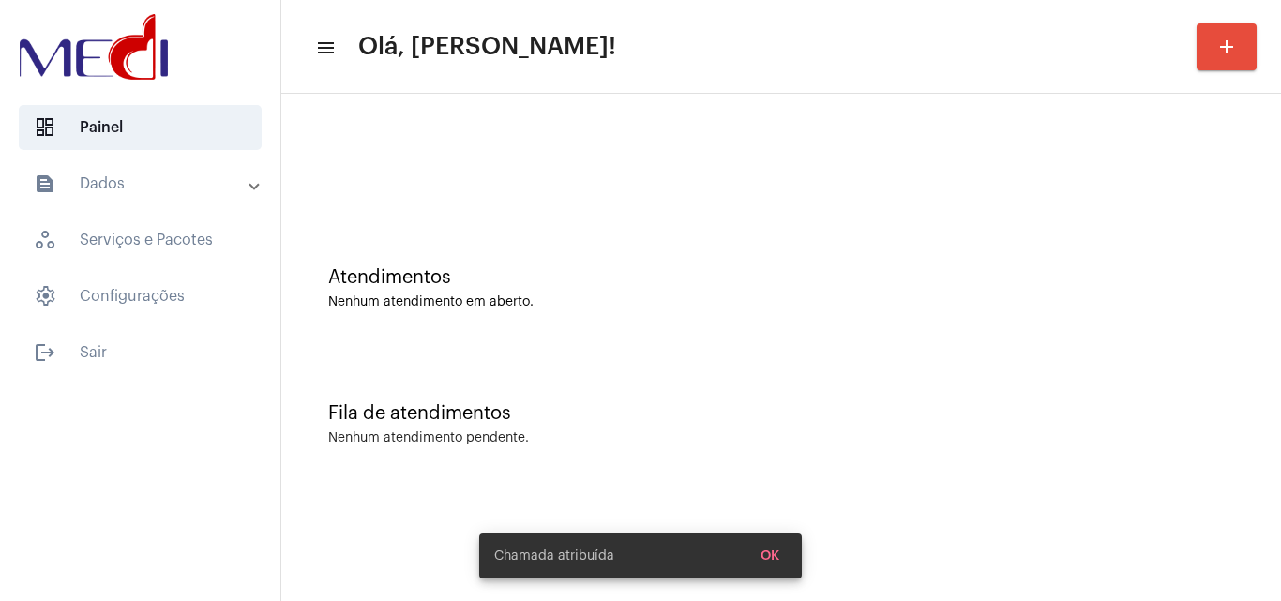
scroll to position [0, 0]
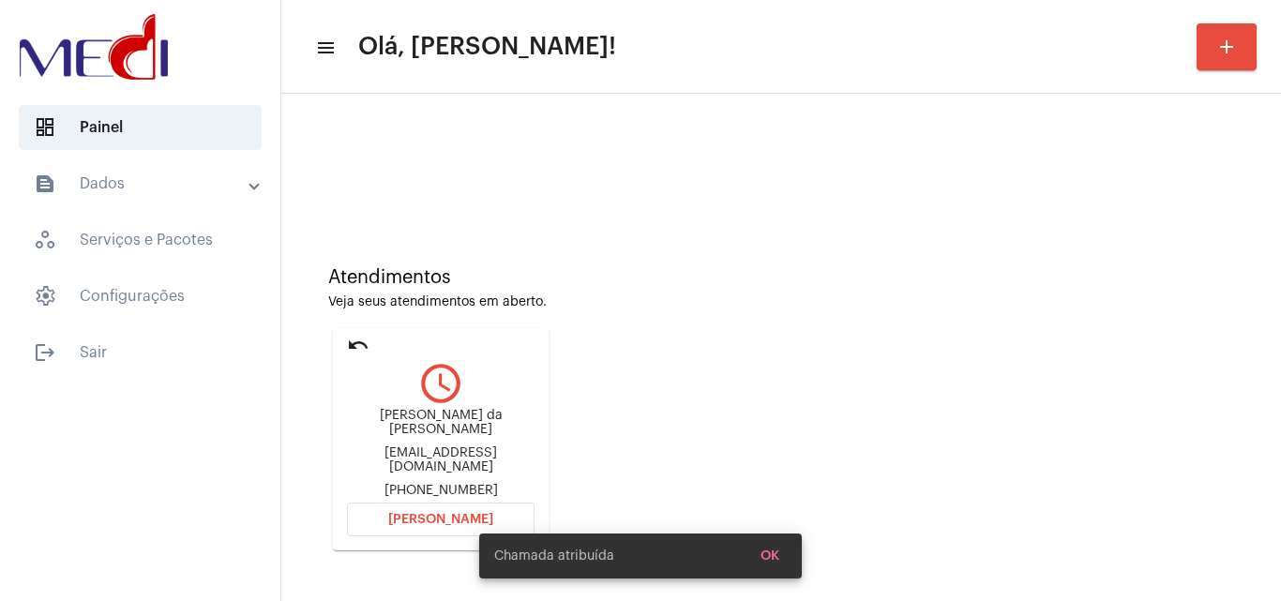
click at [441, 467] on div "Rosangela Cristina Alves da luz ralves.luuz@gmail.com +5519998100933" at bounding box center [441, 453] width 188 height 89
copy div "ralves.luuz@gmail.com"
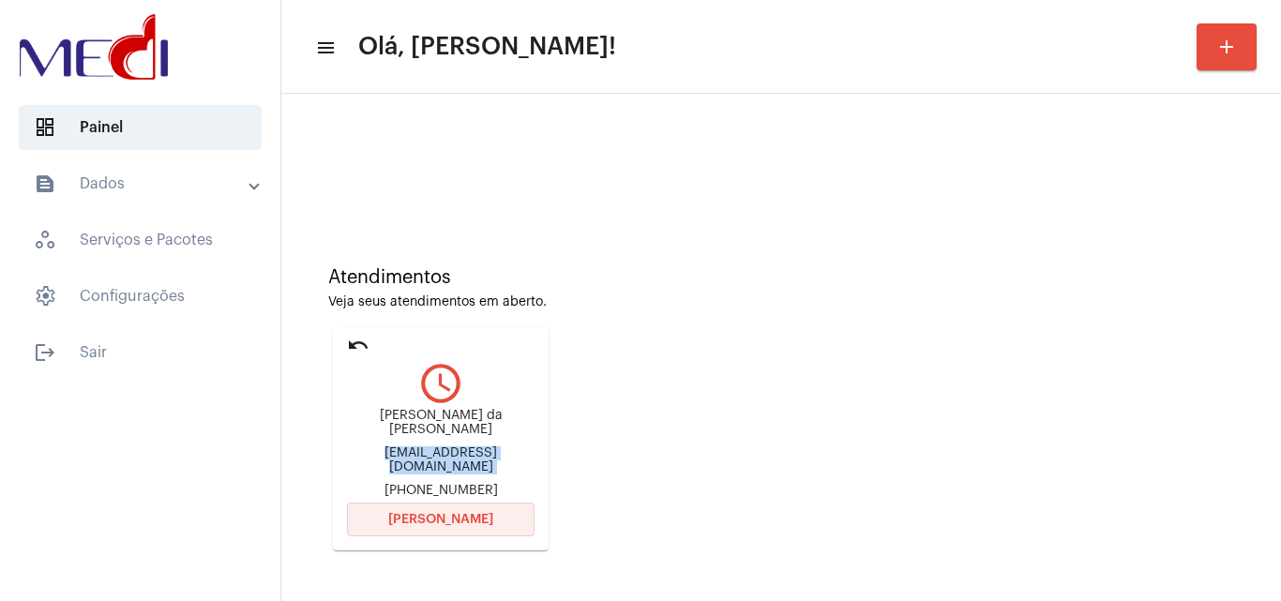
click at [493, 507] on button "Abrir Chamada" at bounding box center [441, 520] width 188 height 34
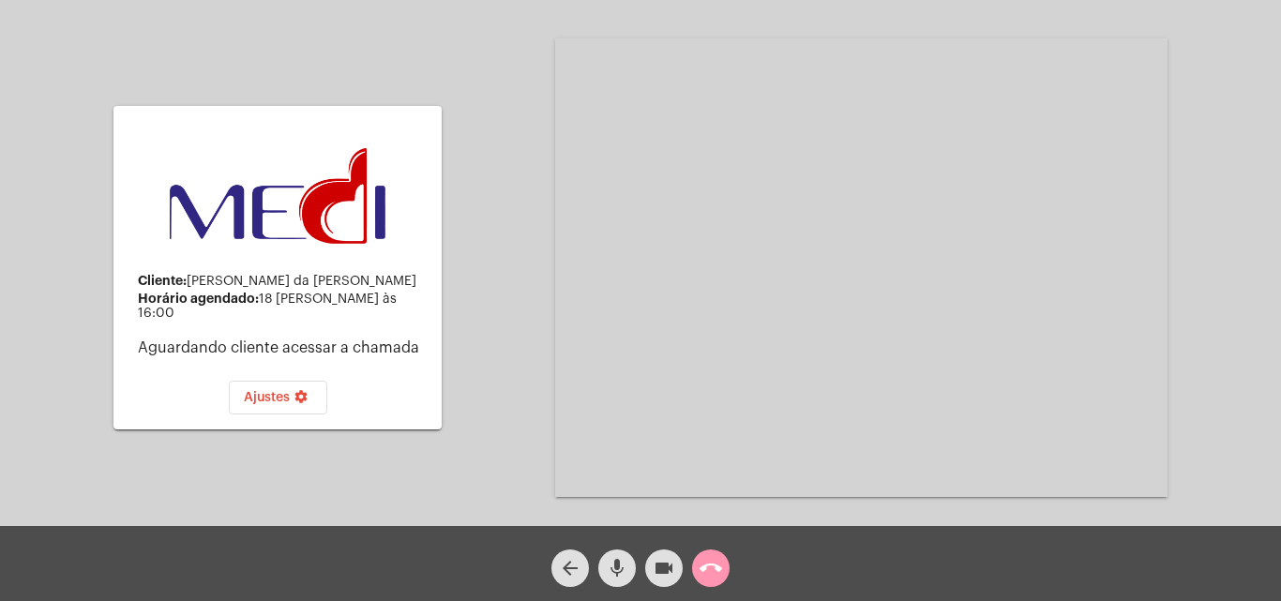
click at [715, 573] on mat-icon "call_end" at bounding box center [711, 568] width 23 height 23
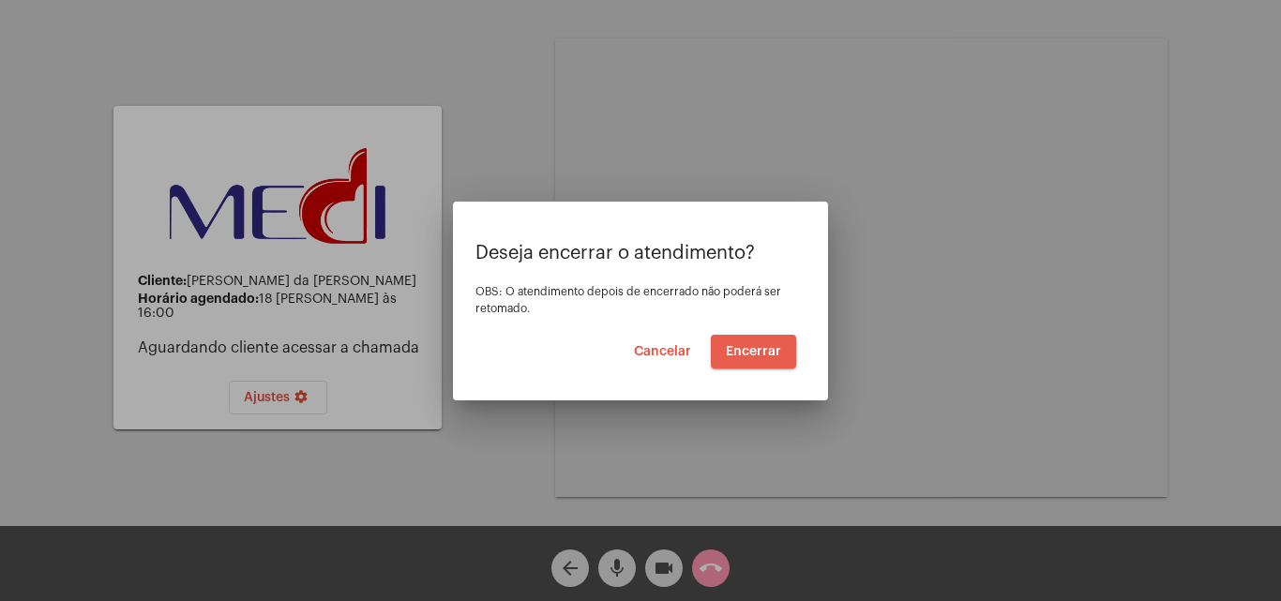
click at [767, 338] on button "Encerrar" at bounding box center [753, 352] width 85 height 34
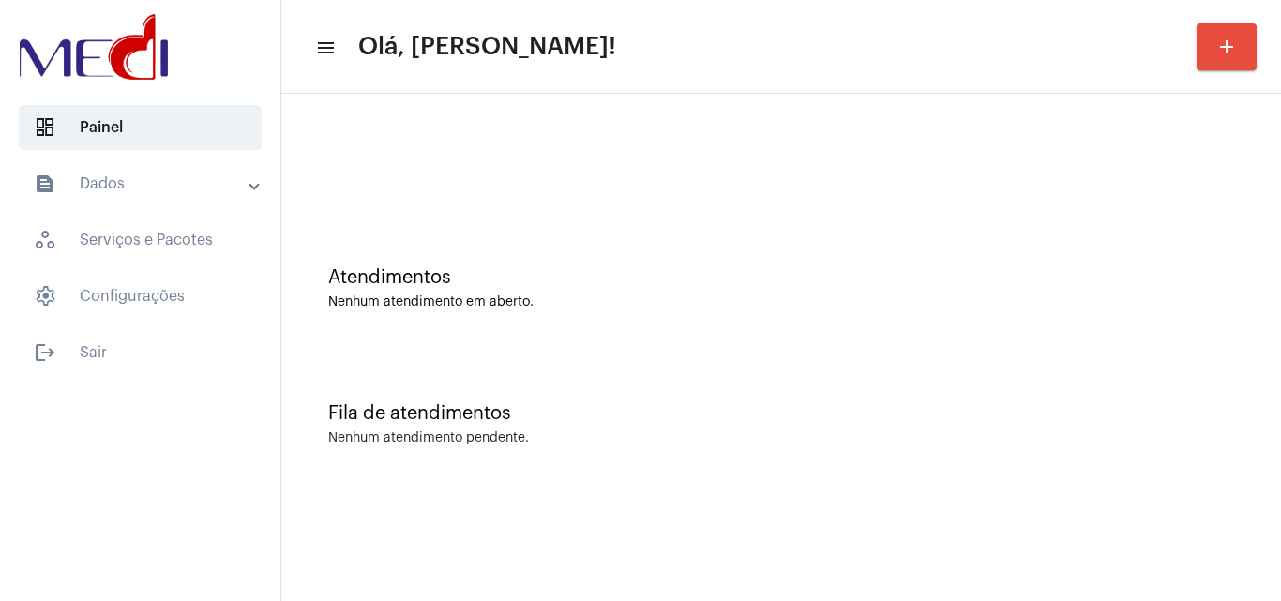
click at [767, 338] on div "Atendimentos Nenhum atendimento em aberto." at bounding box center [781, 279] width 981 height 136
click at [1226, 427] on div "Fila de atendimentos Nenhum atendimento pendente." at bounding box center [781, 415] width 981 height 136
click at [1260, 405] on div "Fila de atendimentos Nenhum atendimento pendente." at bounding box center [781, 415] width 981 height 136
